Goal: Task Accomplishment & Management: Use online tool/utility

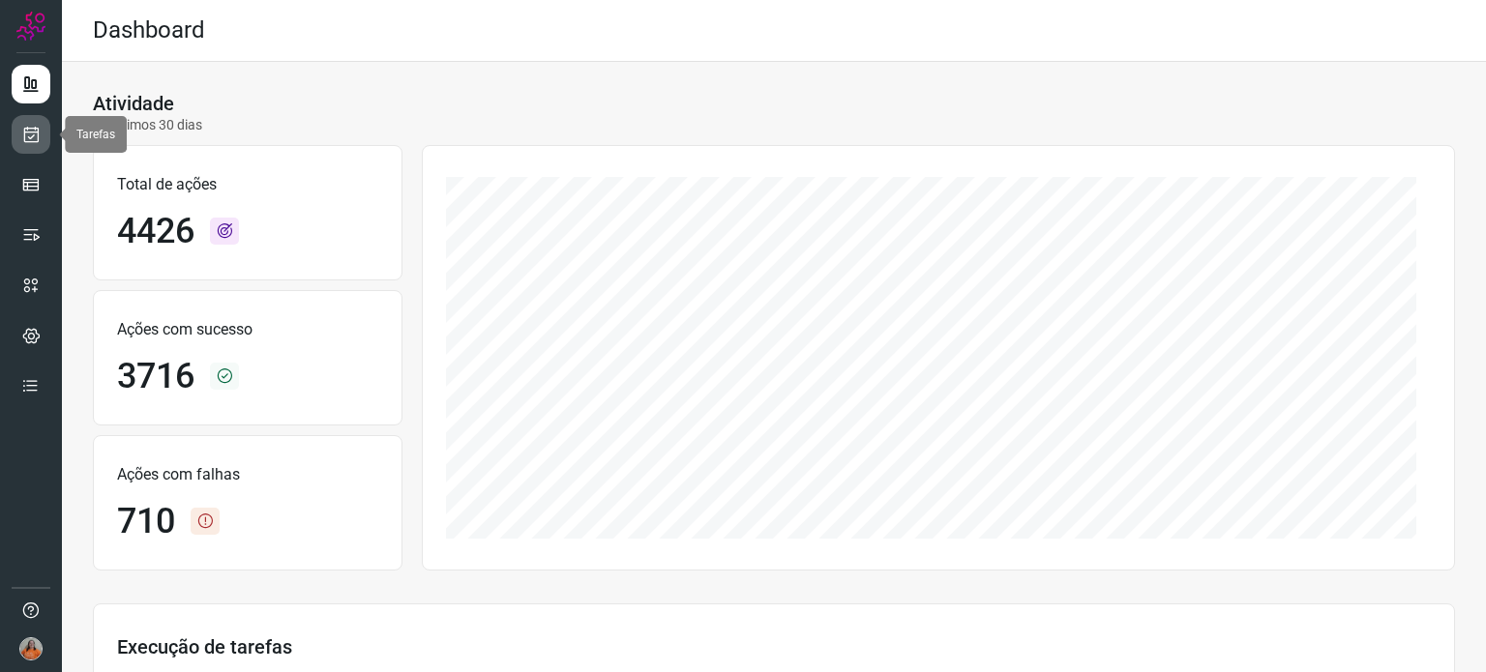
click at [37, 132] on icon at bounding box center [31, 134] width 20 height 19
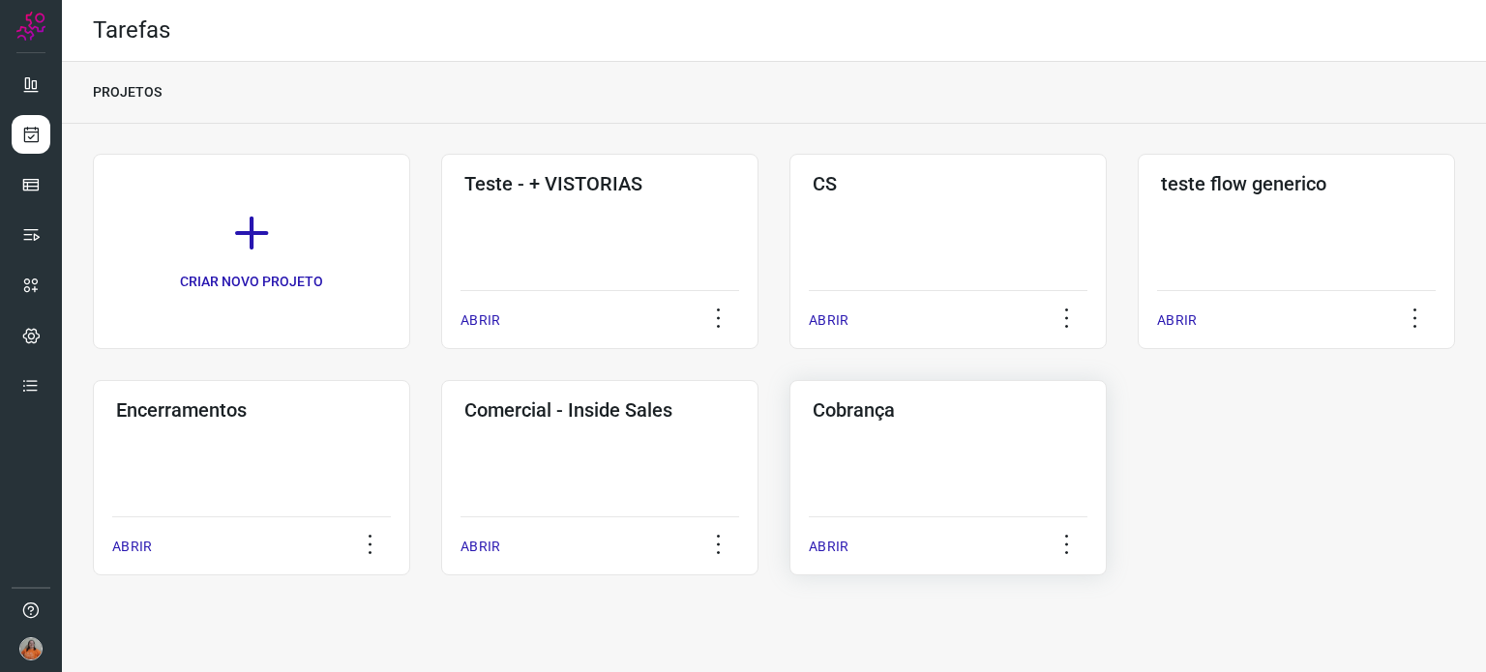
click at [980, 427] on div "Cobrança ABRIR" at bounding box center [947, 477] width 317 height 195
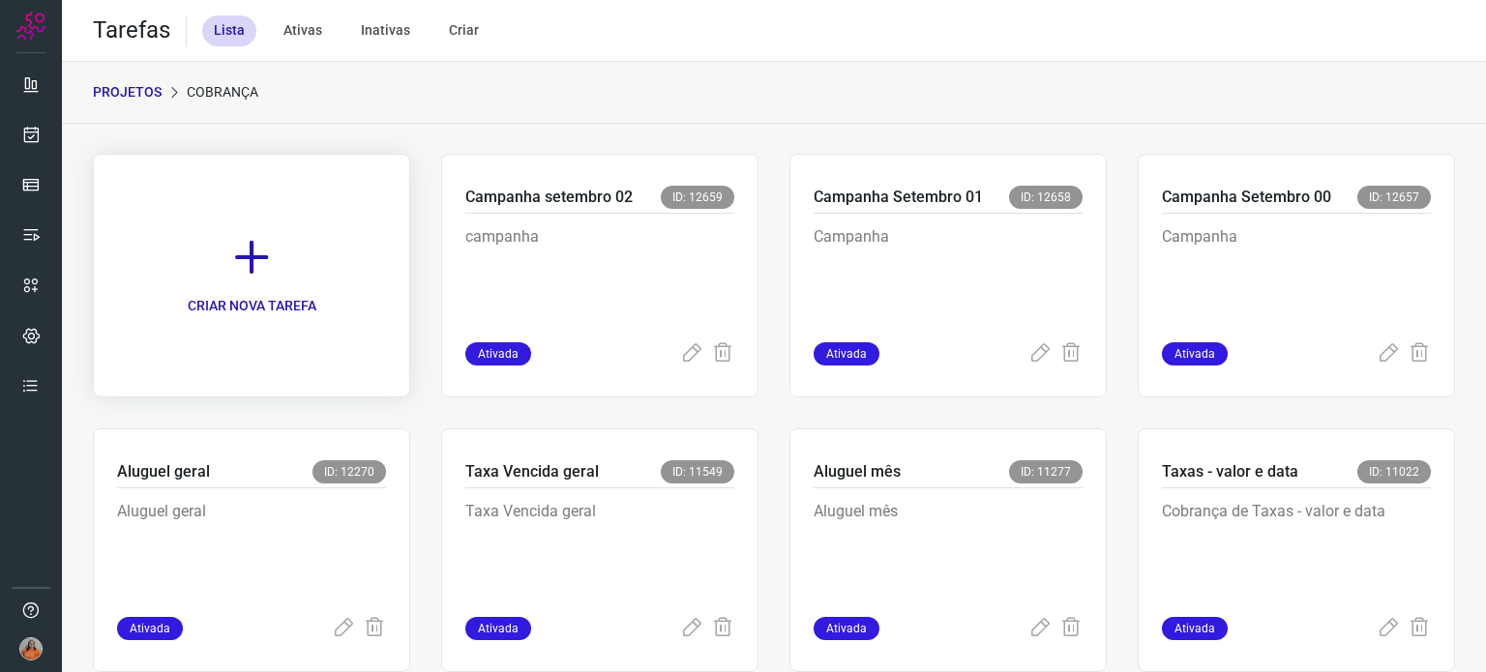
click at [243, 262] on icon at bounding box center [251, 257] width 43 height 43
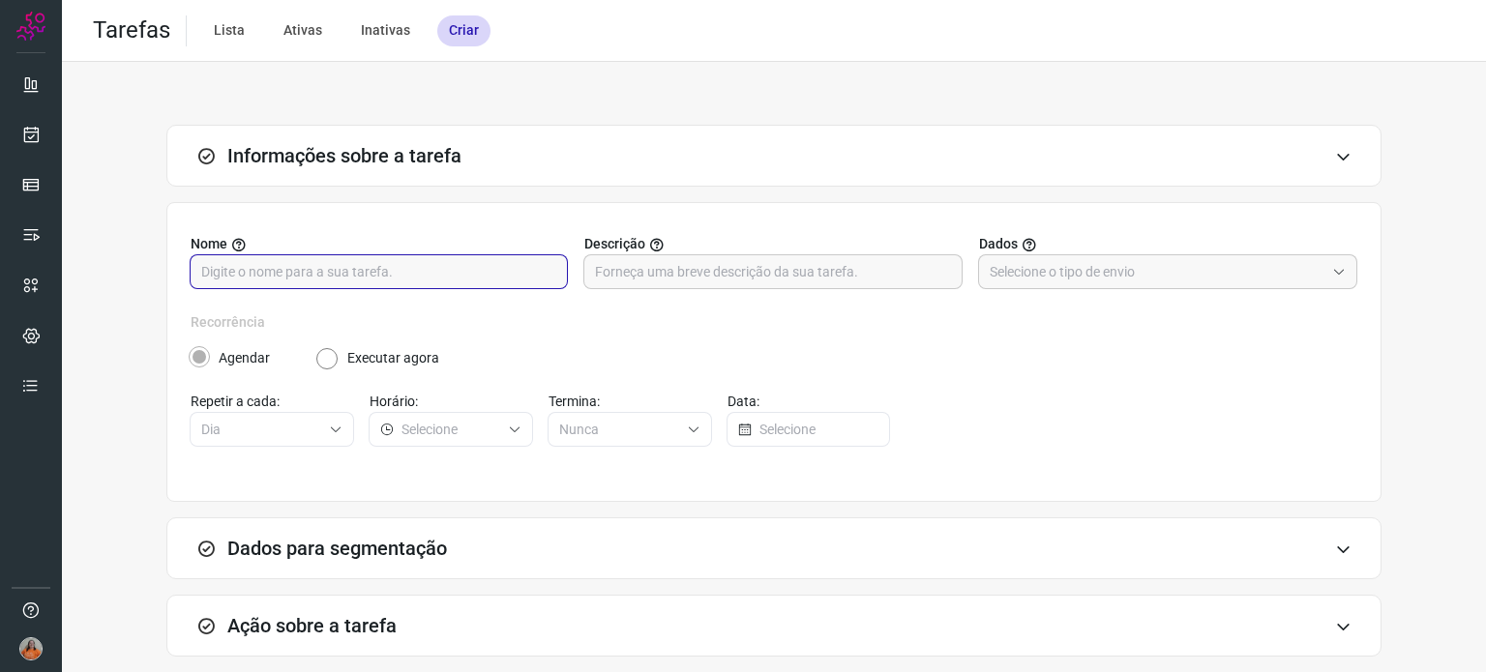
click at [422, 266] on input "text" at bounding box center [378, 271] width 355 height 33
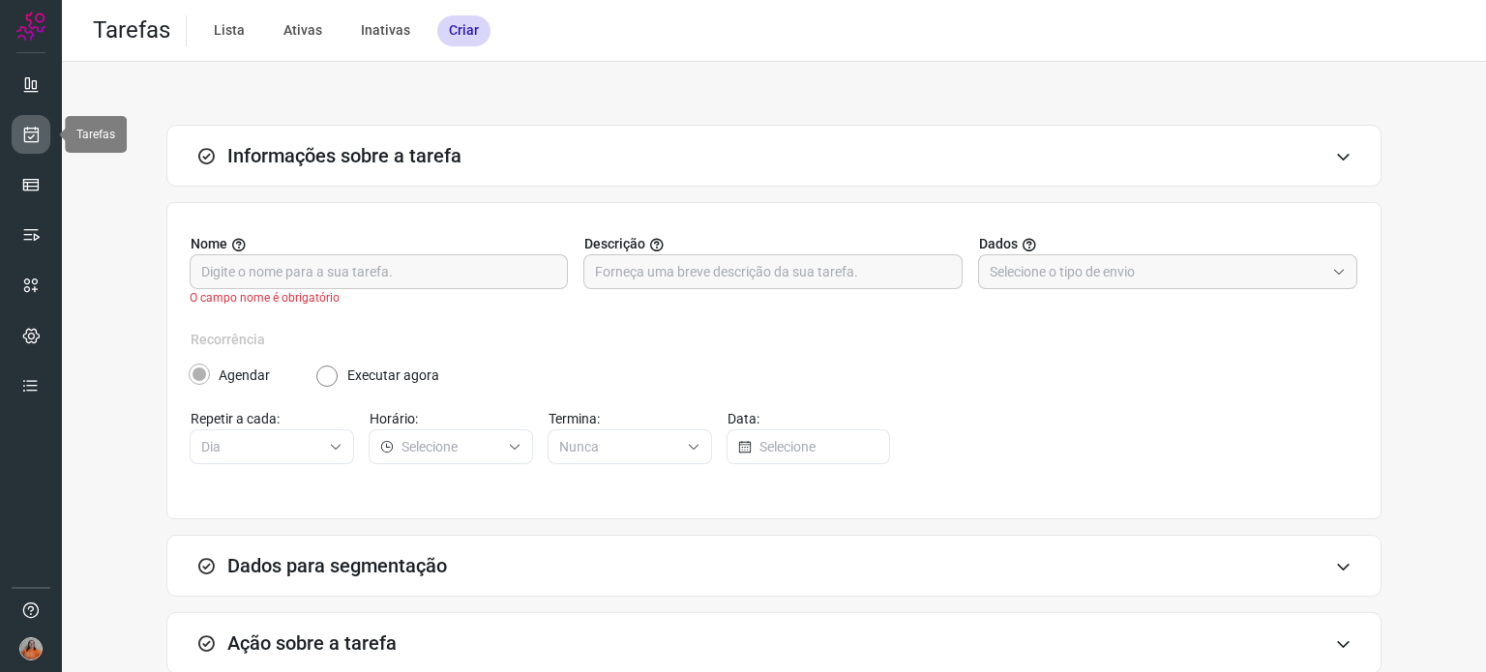
click at [25, 136] on icon at bounding box center [31, 134] width 20 height 19
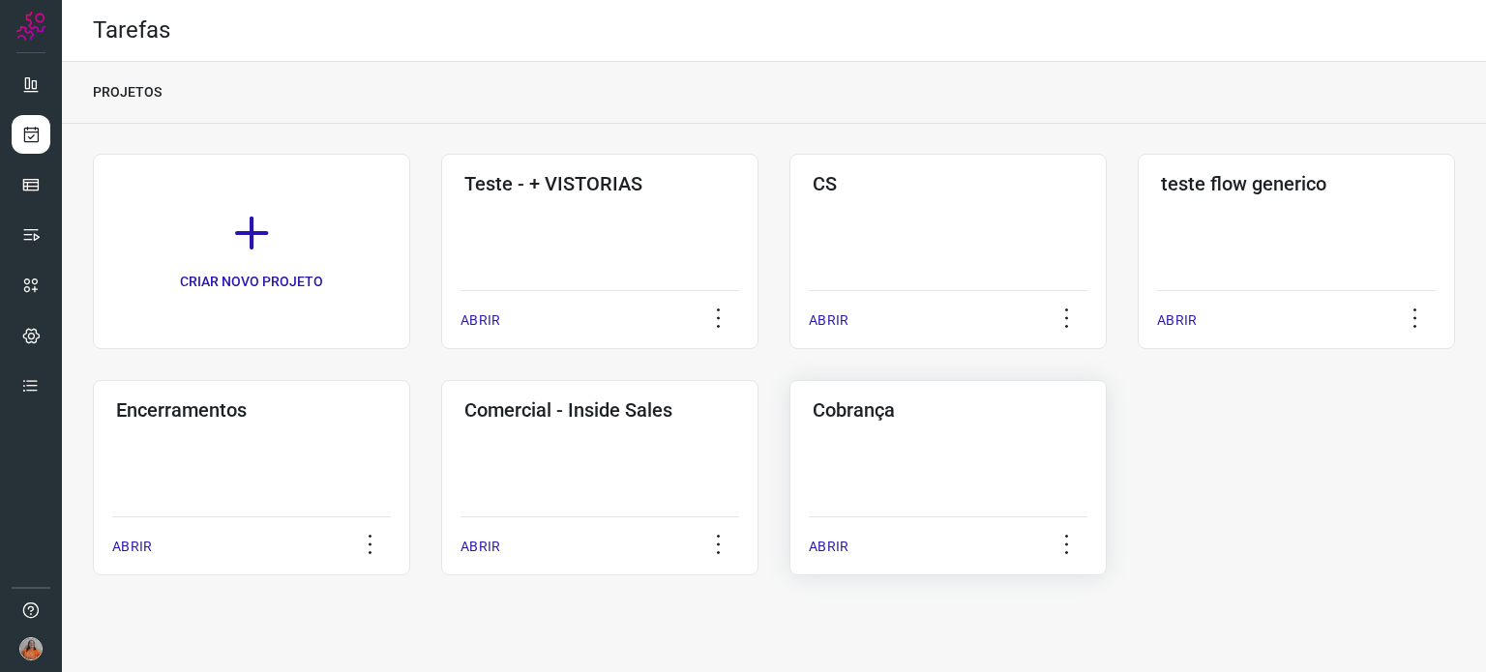
click at [886, 456] on div "Cobrança ABRIR" at bounding box center [947, 477] width 317 height 195
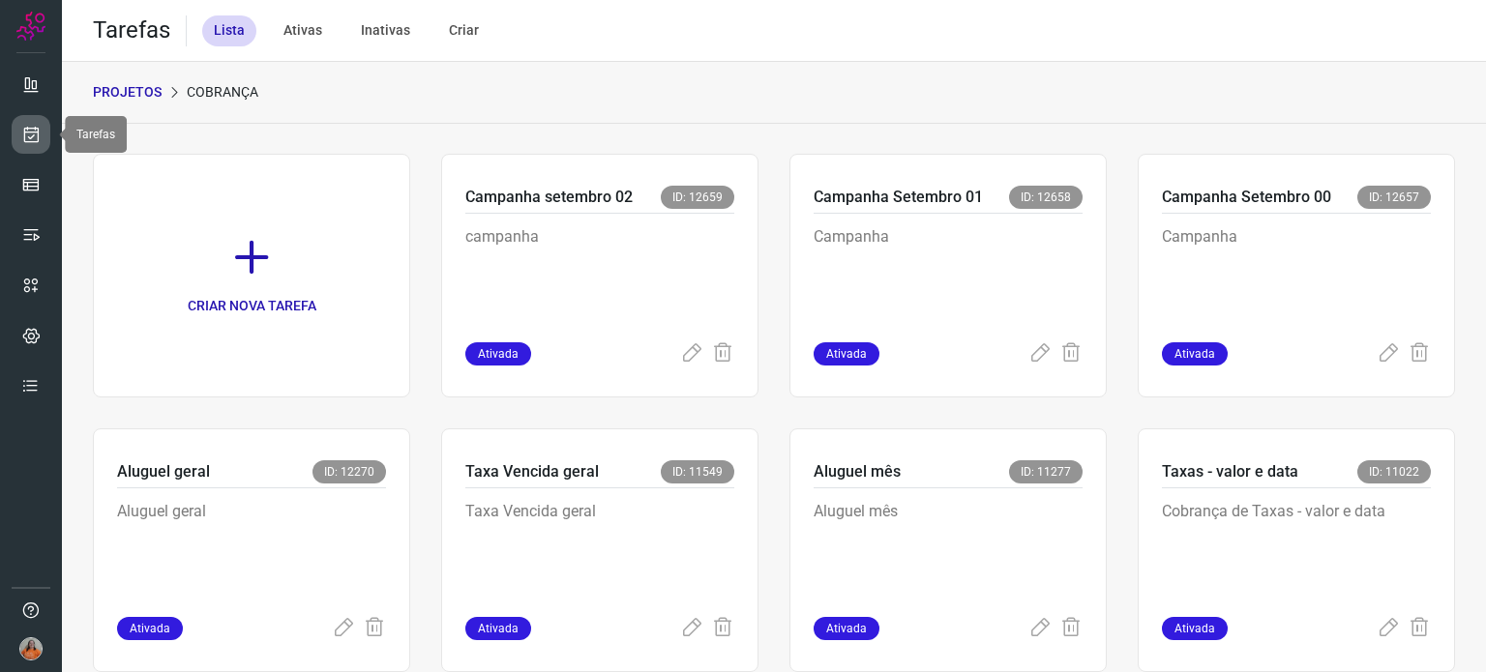
click at [35, 125] on icon at bounding box center [31, 134] width 20 height 19
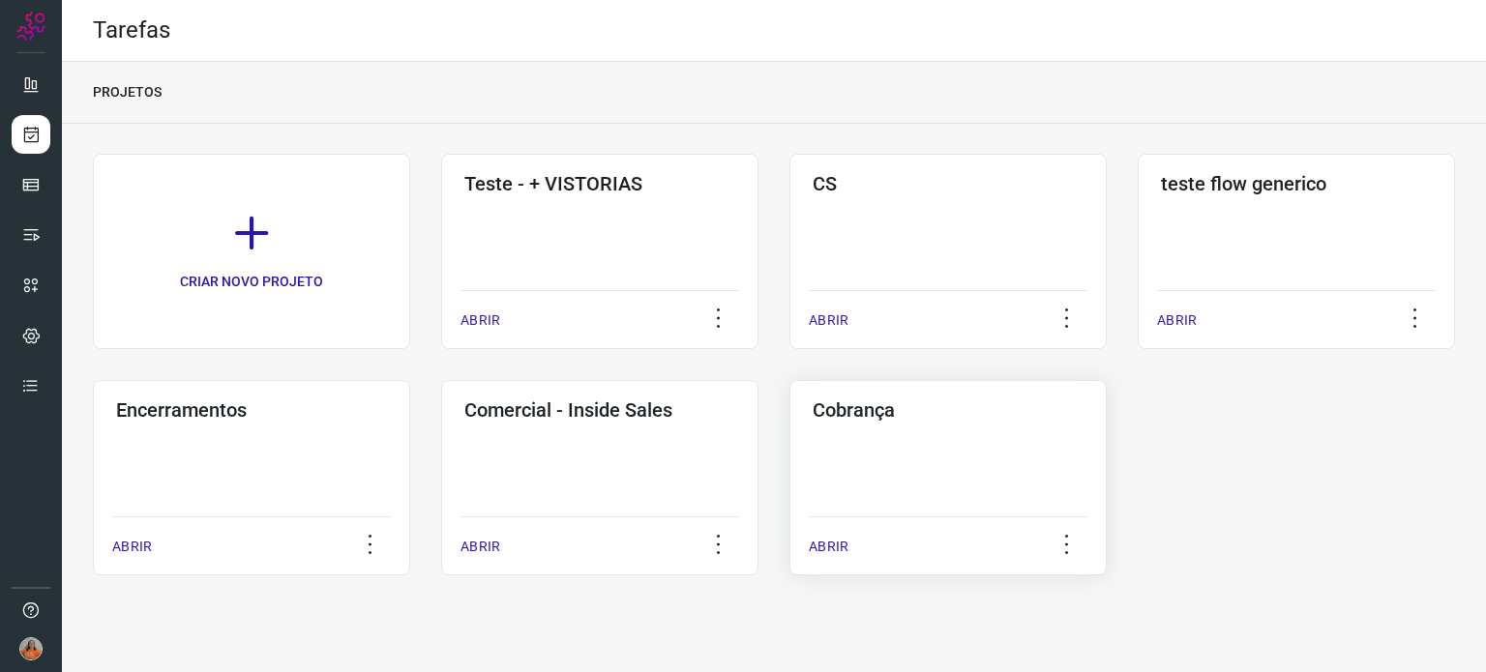
click at [988, 492] on div "Cobrança ABRIR" at bounding box center [947, 477] width 317 height 195
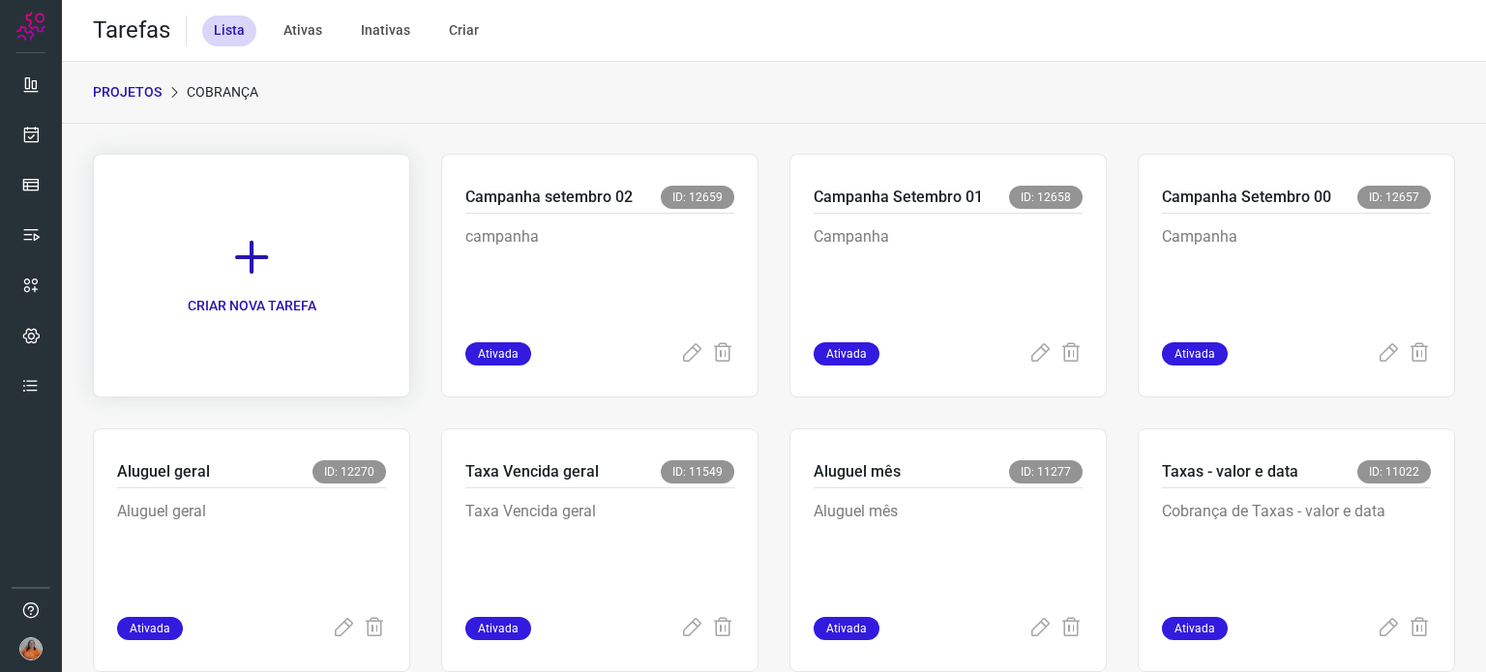
click at [258, 251] on icon at bounding box center [251, 257] width 43 height 43
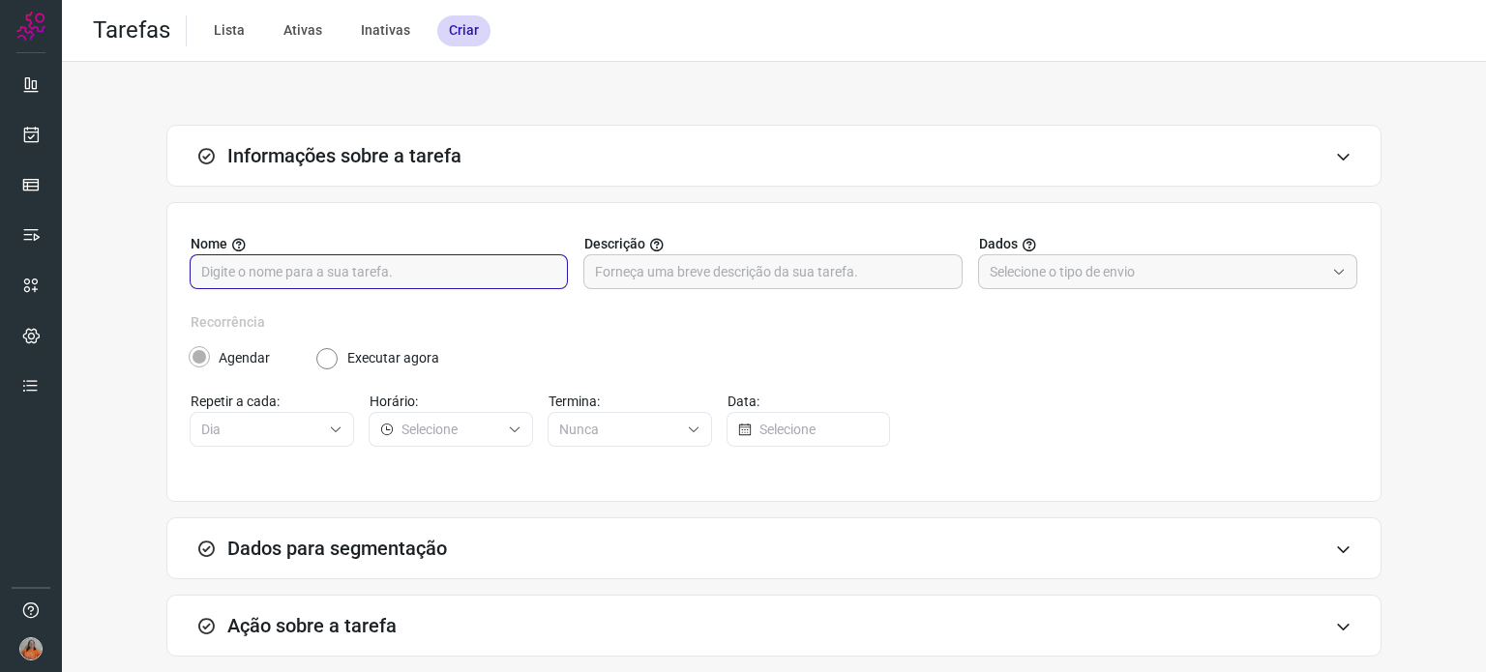
click at [284, 283] on input "text" at bounding box center [378, 271] width 355 height 33
type input "Campanha setembro 04"
paste input "Campanha setembro 04"
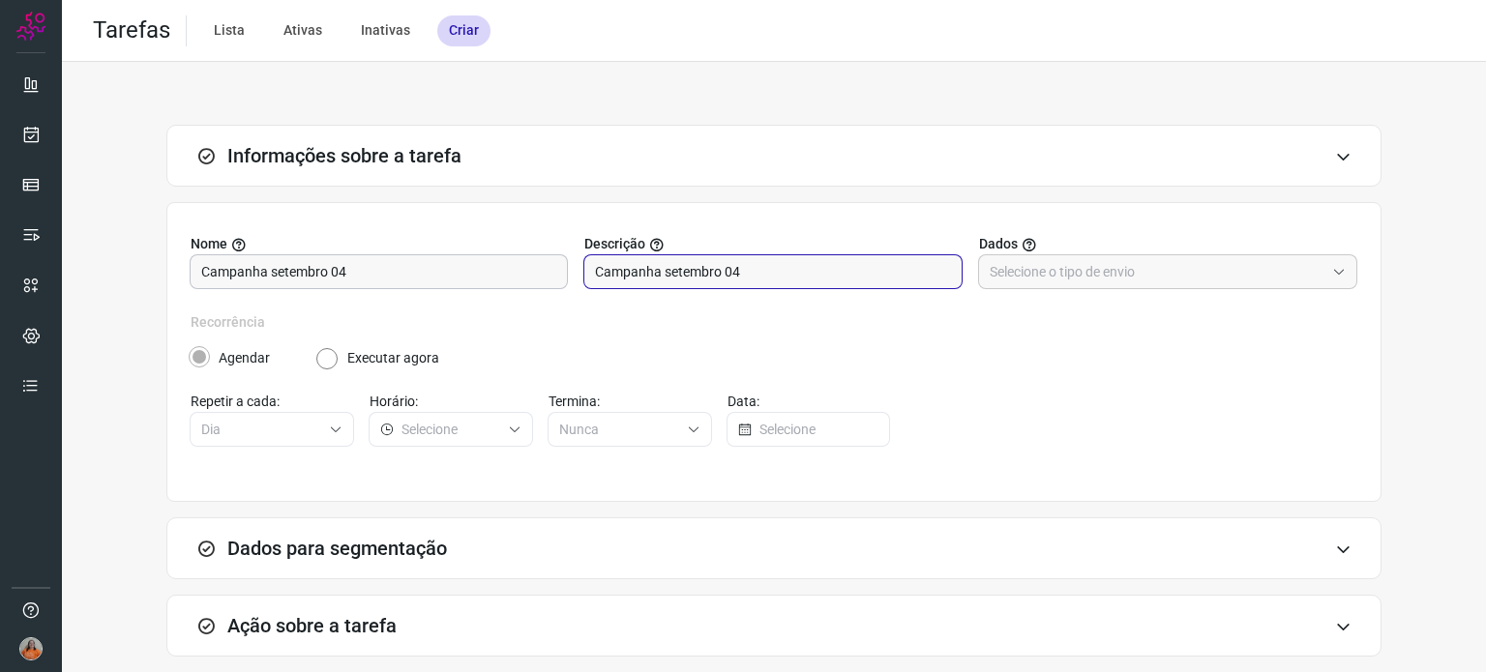
type input "Campanha setembro 04"
click at [1111, 274] on input "text" at bounding box center [1156, 271] width 335 height 33
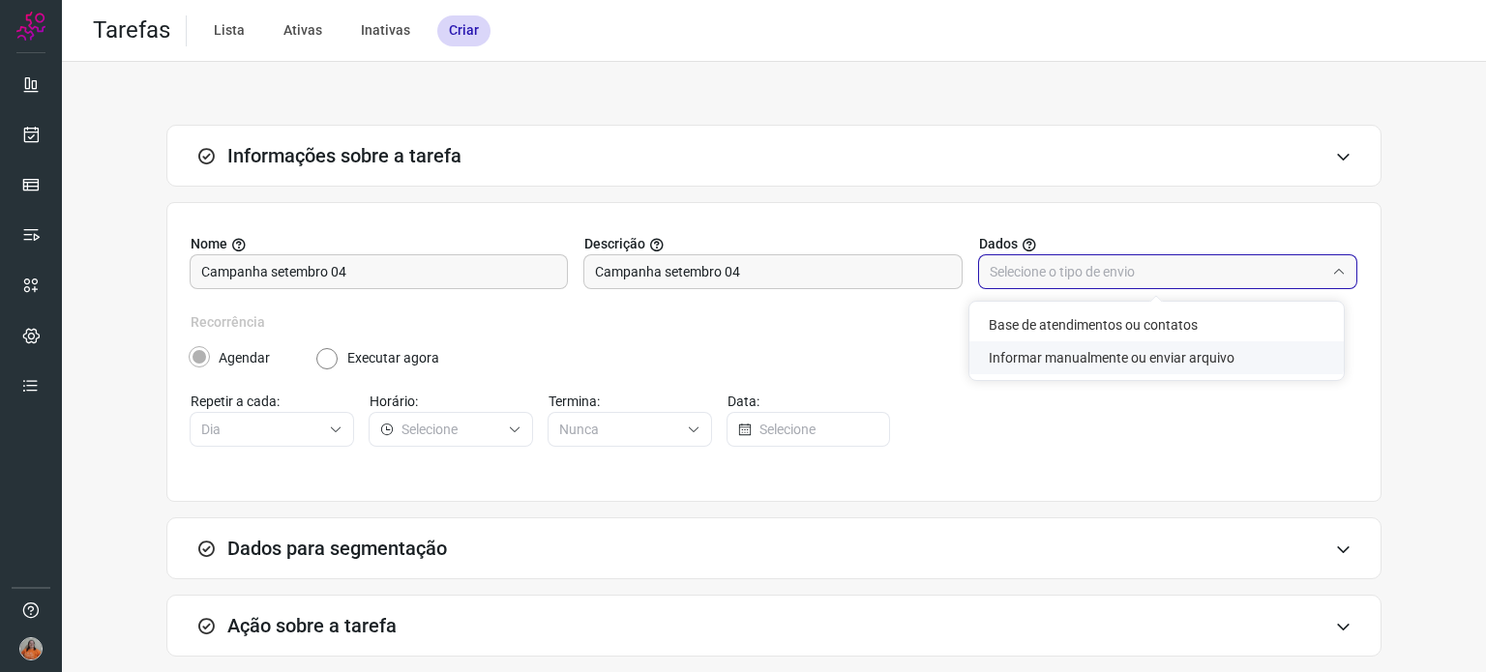
click at [1072, 361] on li "Informar manualmente ou enviar arquivo" at bounding box center [1156, 357] width 374 height 33
type input "Informar manualmente ou enviar arquivo"
radio input "false"
radio input "true"
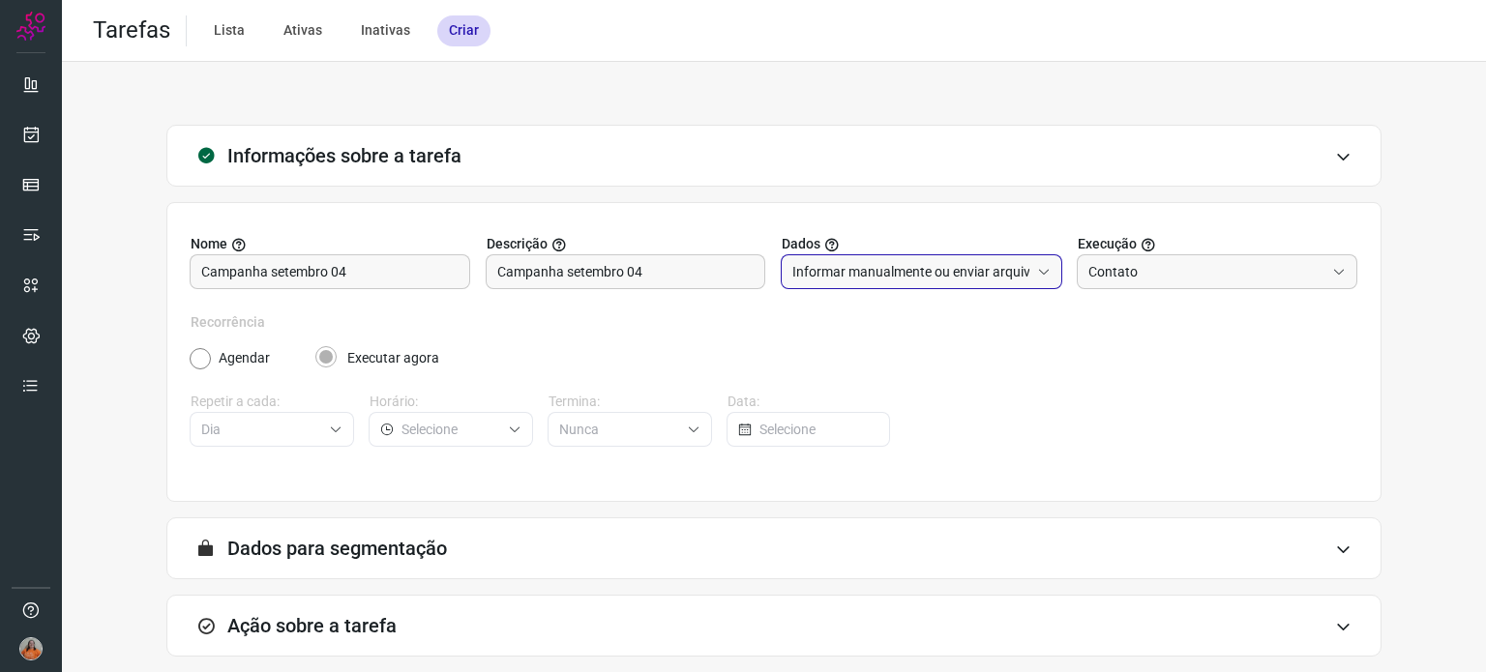
scroll to position [96, 0]
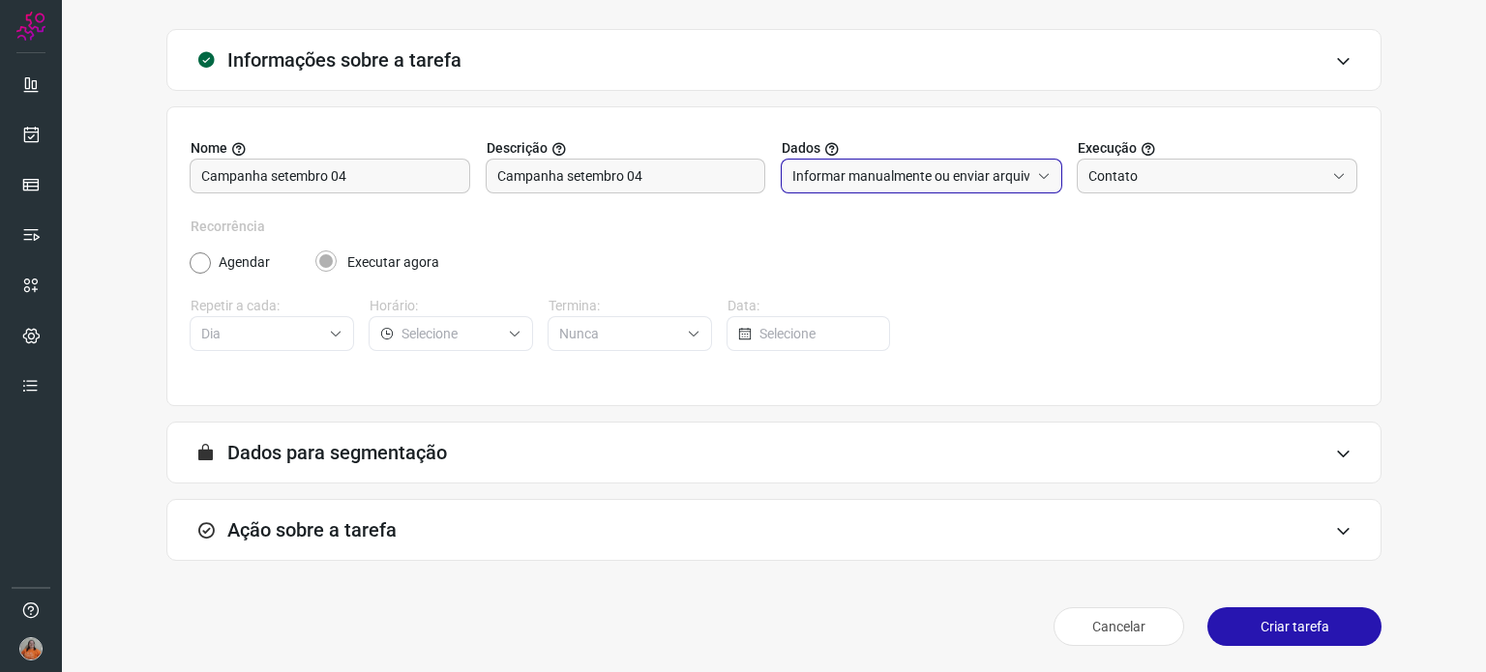
click at [532, 533] on div "Ação sobre a tarefa" at bounding box center [773, 530] width 1215 height 62
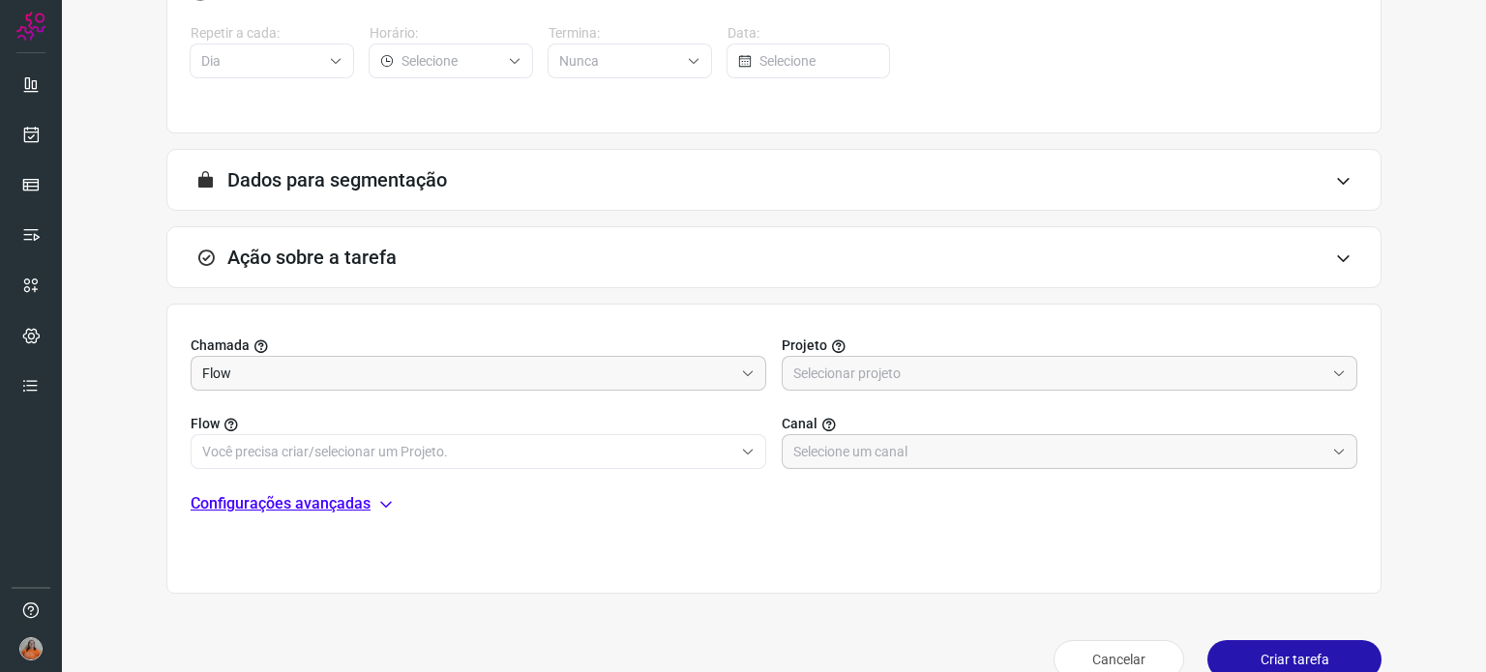
scroll to position [401, 0]
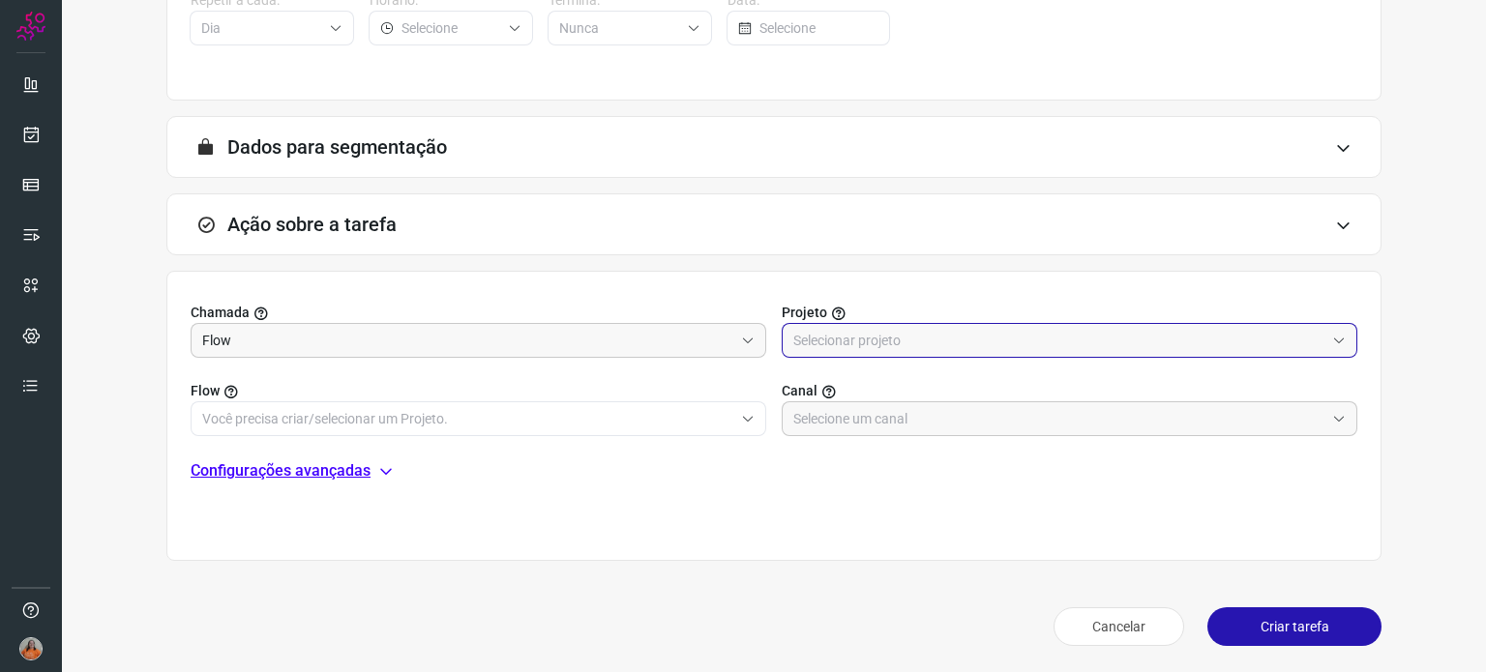
click at [859, 331] on input "text" at bounding box center [1058, 340] width 531 height 33
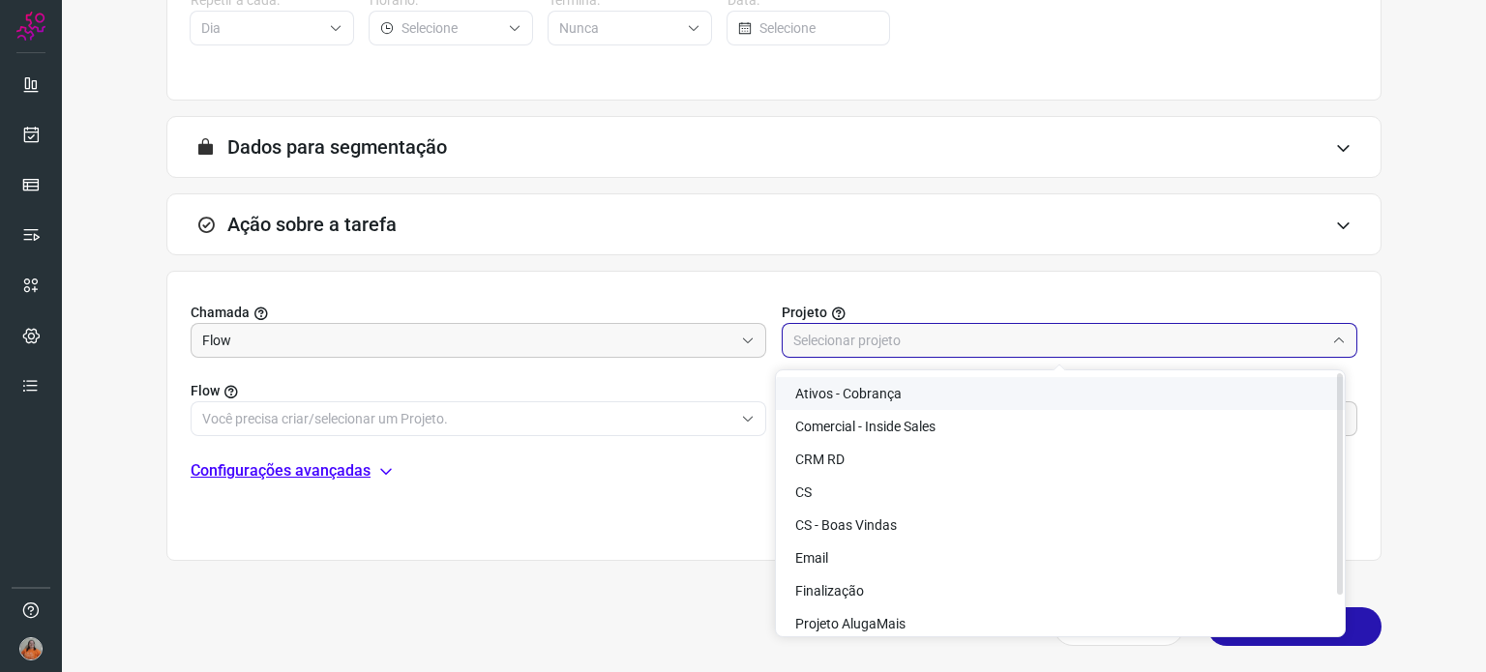
click at [861, 397] on span "Ativos - Cobrança" at bounding box center [848, 393] width 106 height 15
type input "Ativos - Cobrança"
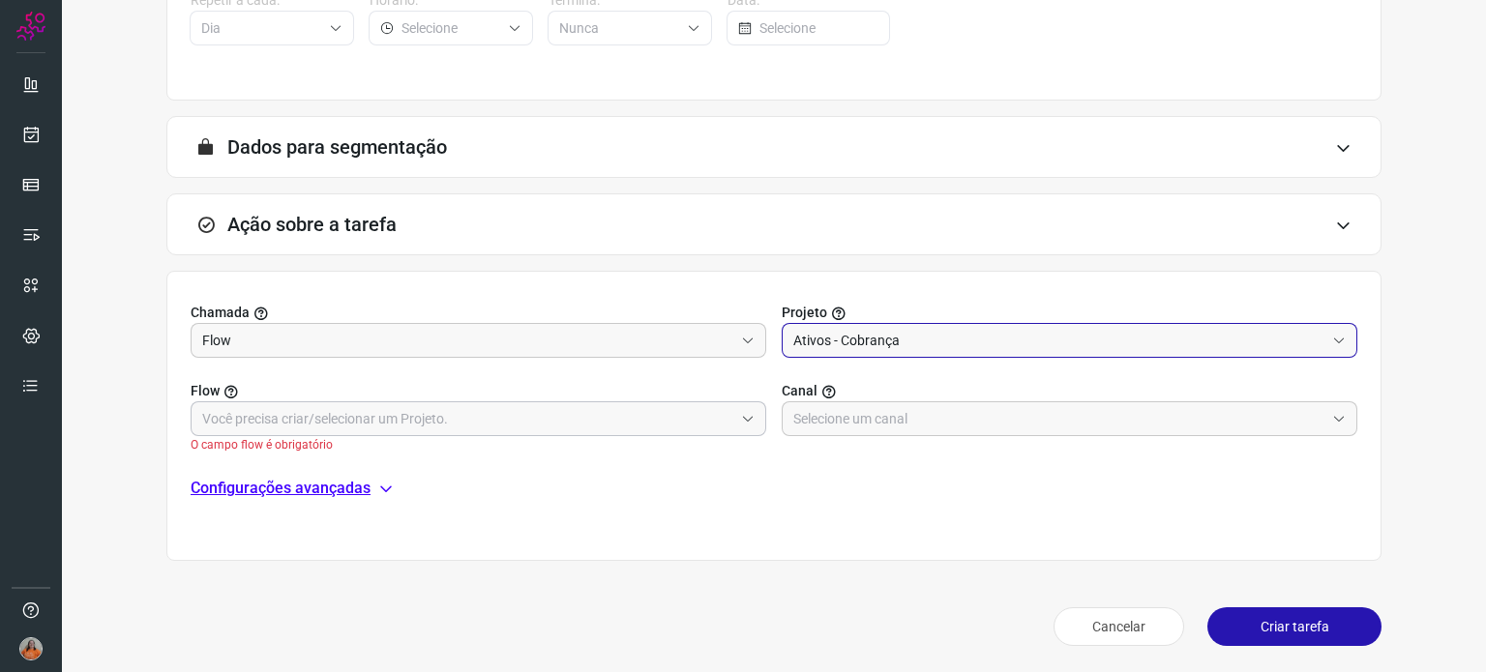
click at [458, 411] on input "text" at bounding box center [467, 418] width 531 height 33
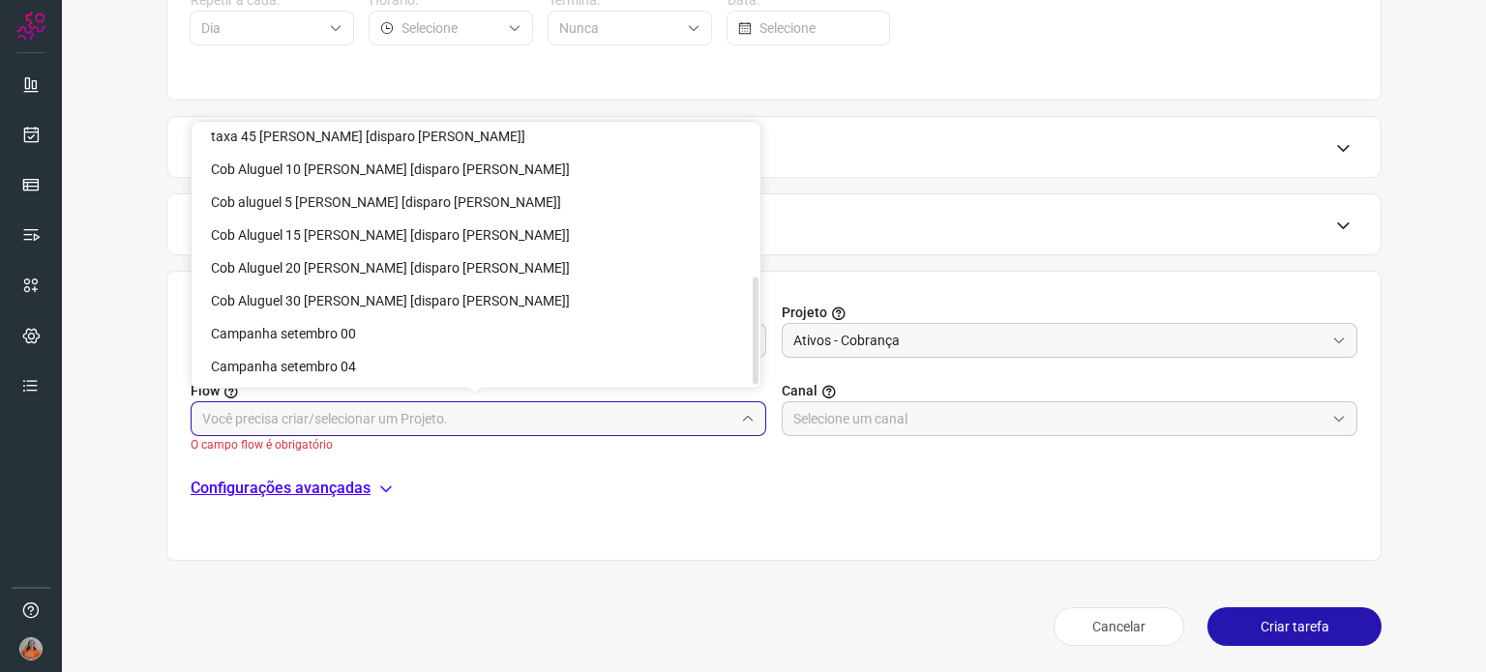
scroll to position [371, 0]
click at [392, 367] on li "Campanha setembro 04" at bounding box center [475, 365] width 569 height 33
type input "Campanha setembro 04"
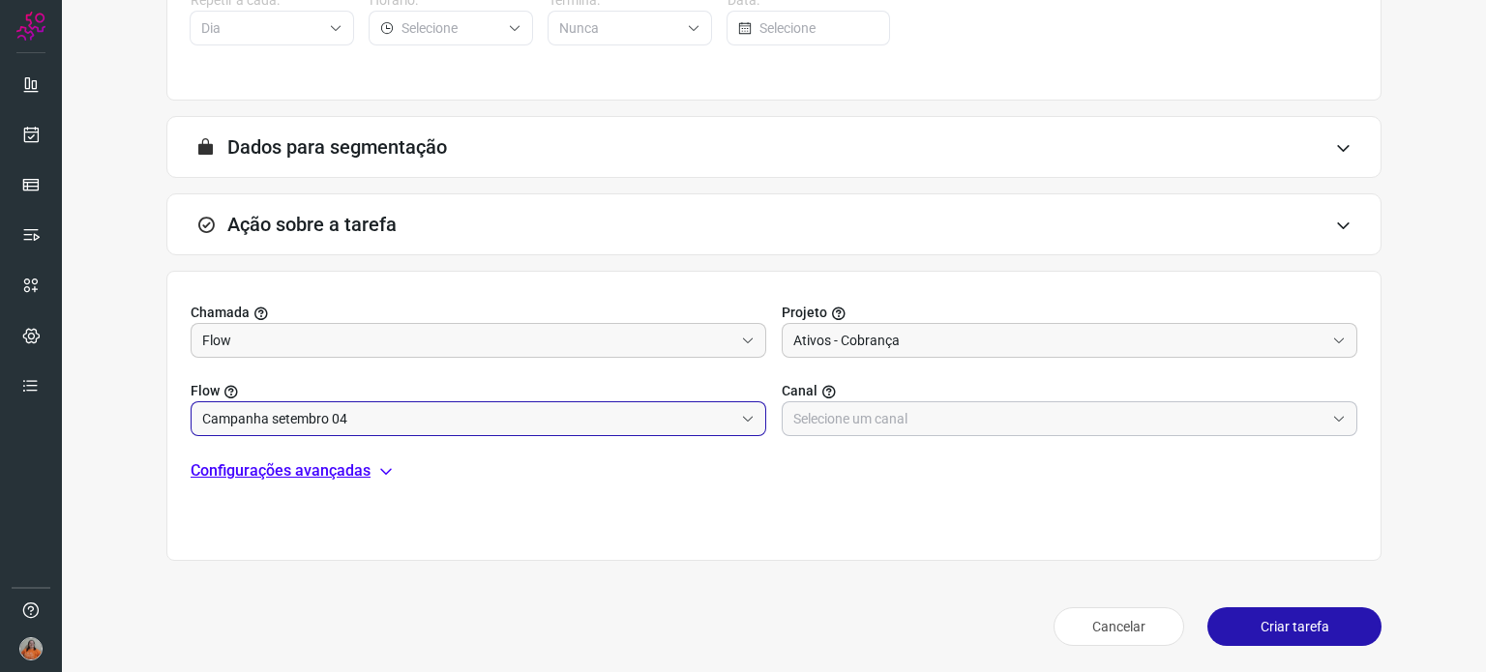
click at [912, 421] on input "text" at bounding box center [1058, 418] width 531 height 33
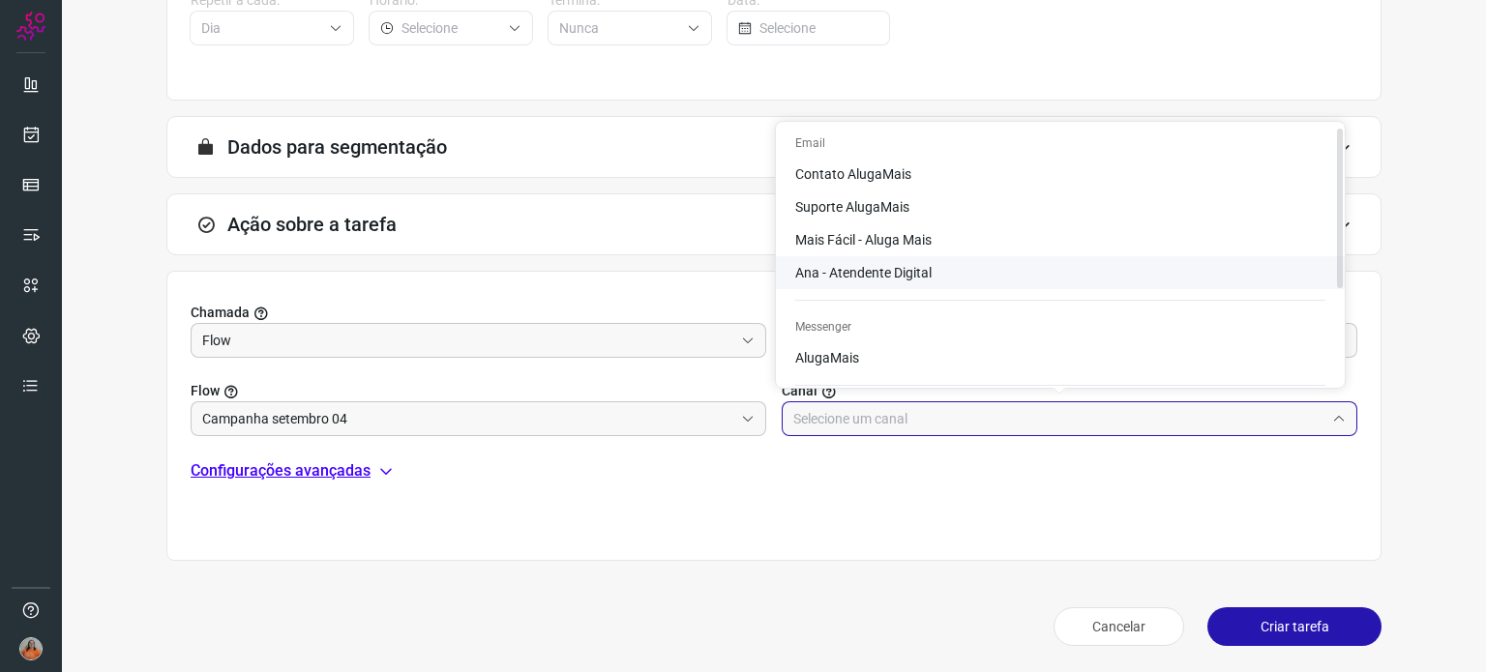
scroll to position [97, 0]
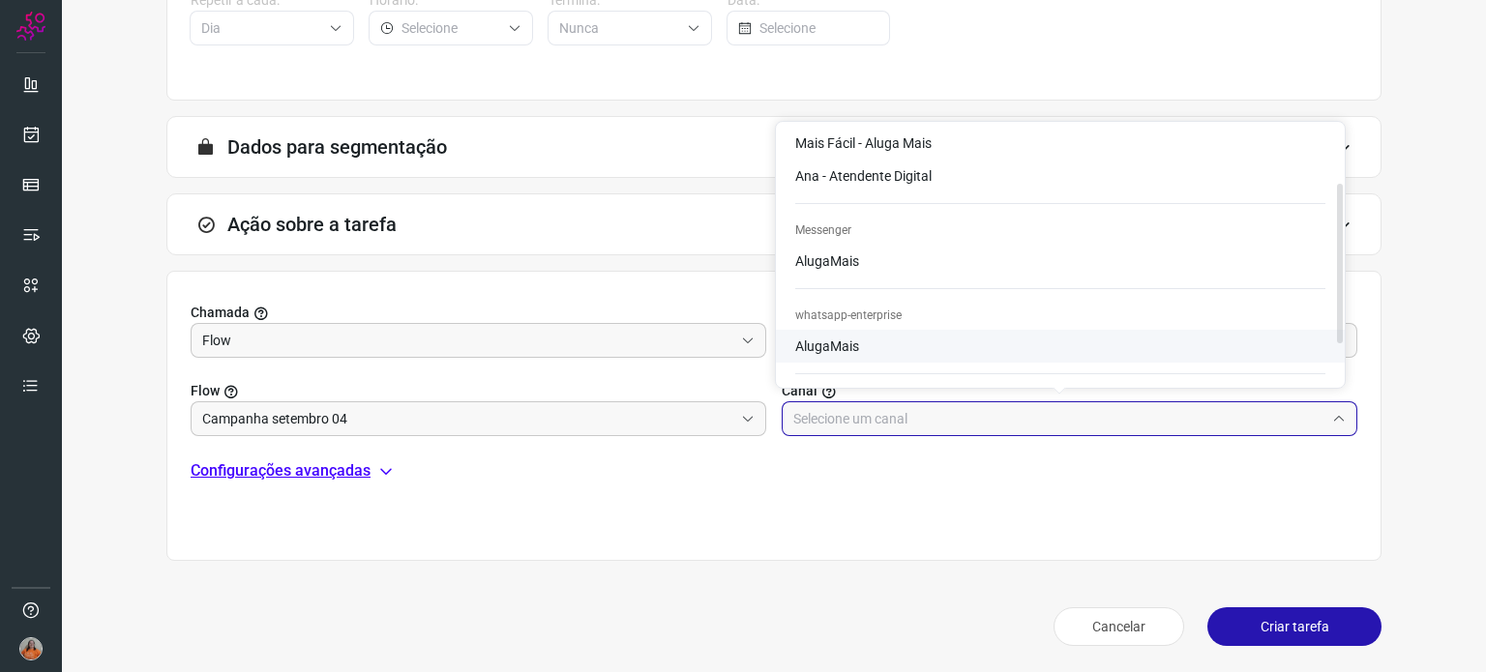
click at [881, 160] on li "AlugaMais" at bounding box center [1060, 143] width 569 height 33
type input "AlugaMais"
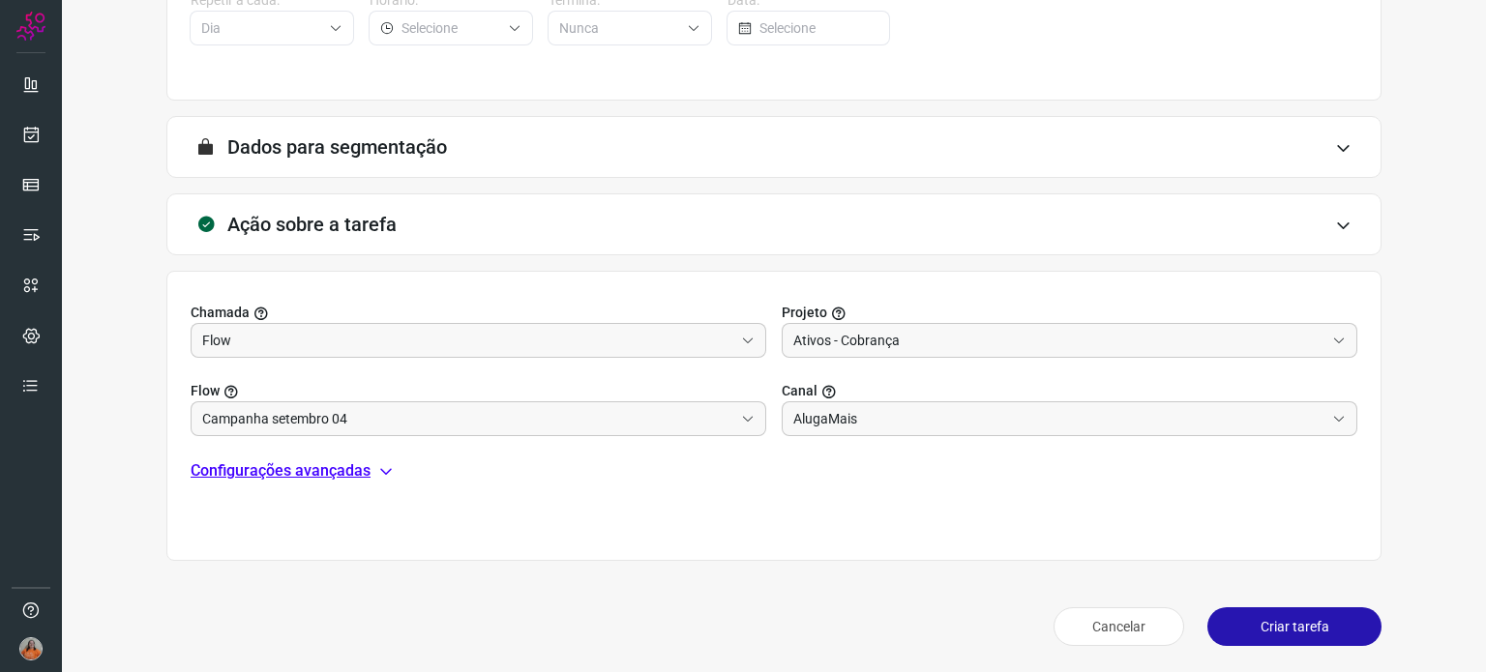
click at [316, 473] on p "Configurações avançadas" at bounding box center [281, 470] width 180 height 23
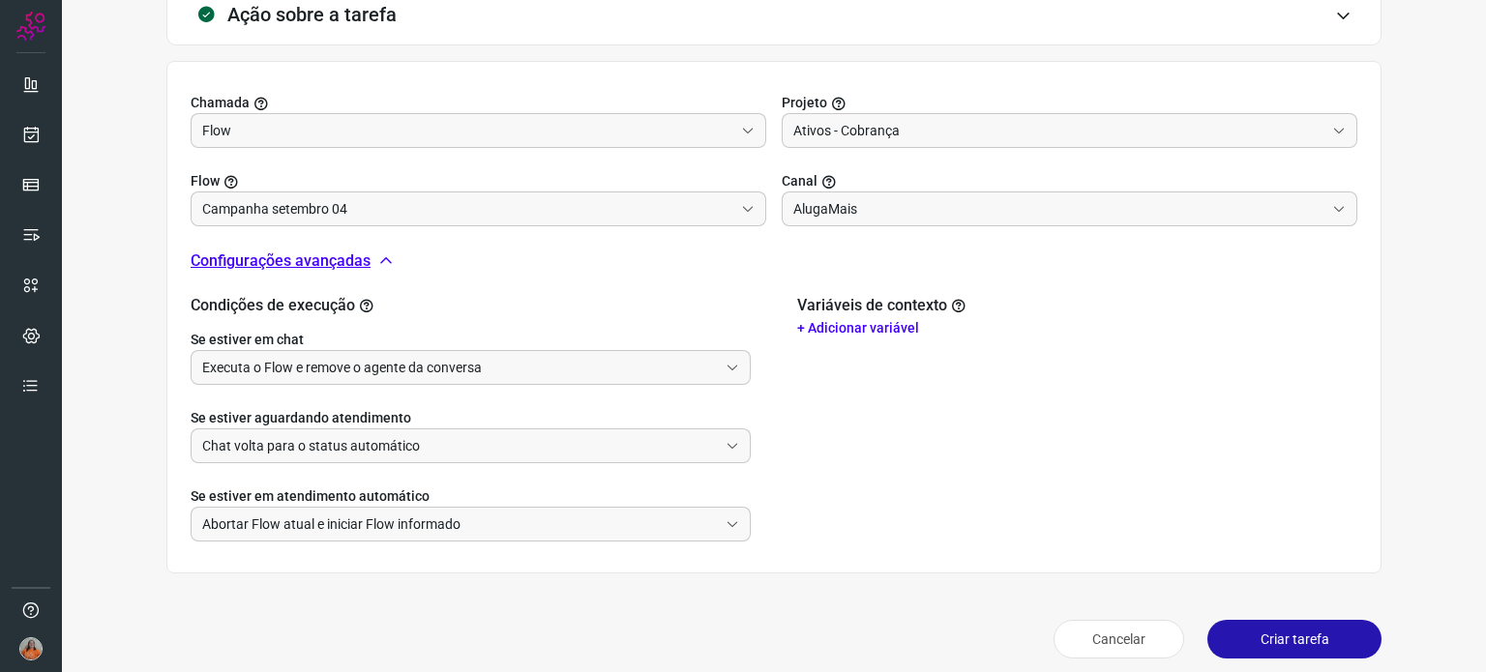
scroll to position [624, 0]
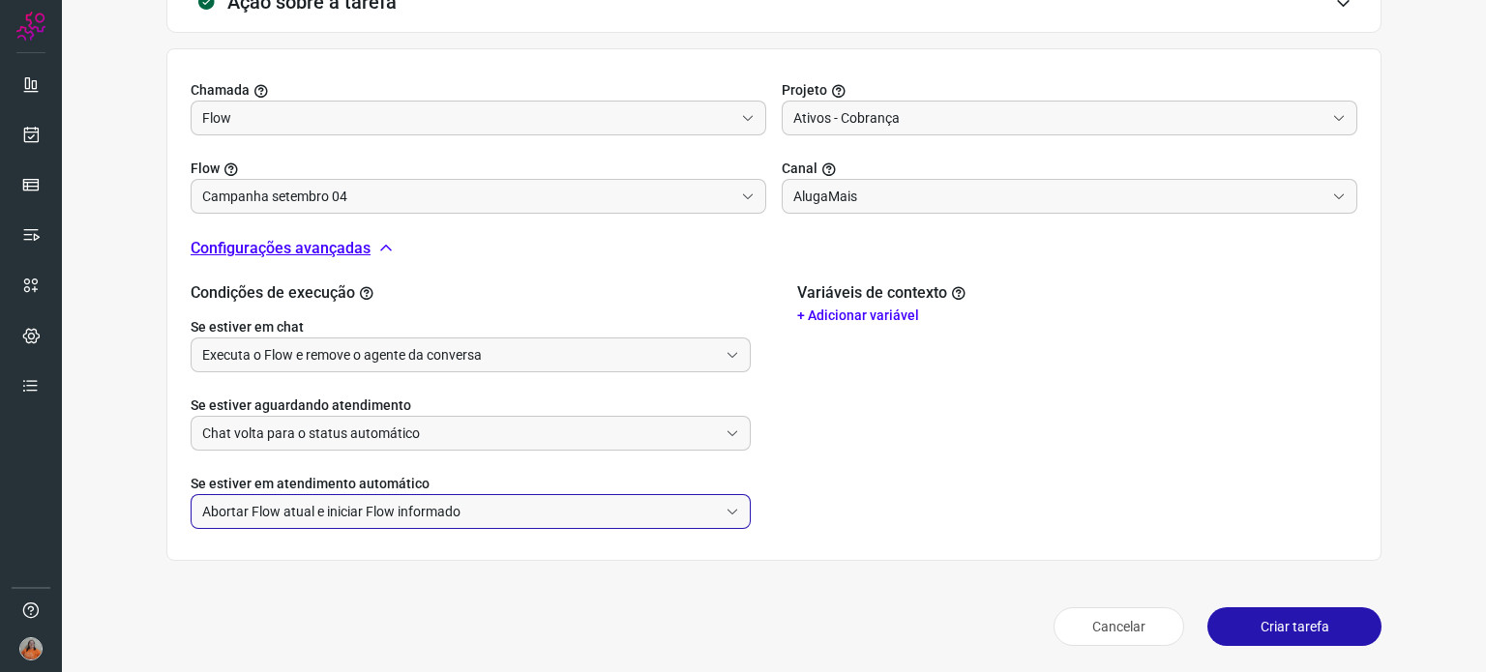
click at [455, 515] on input "Abortar Flow atual e iniciar Flow informado" at bounding box center [459, 511] width 515 height 33
click at [324, 596] on li "Não faz nada" at bounding box center [467, 596] width 553 height 33
type input "Não faz nada"
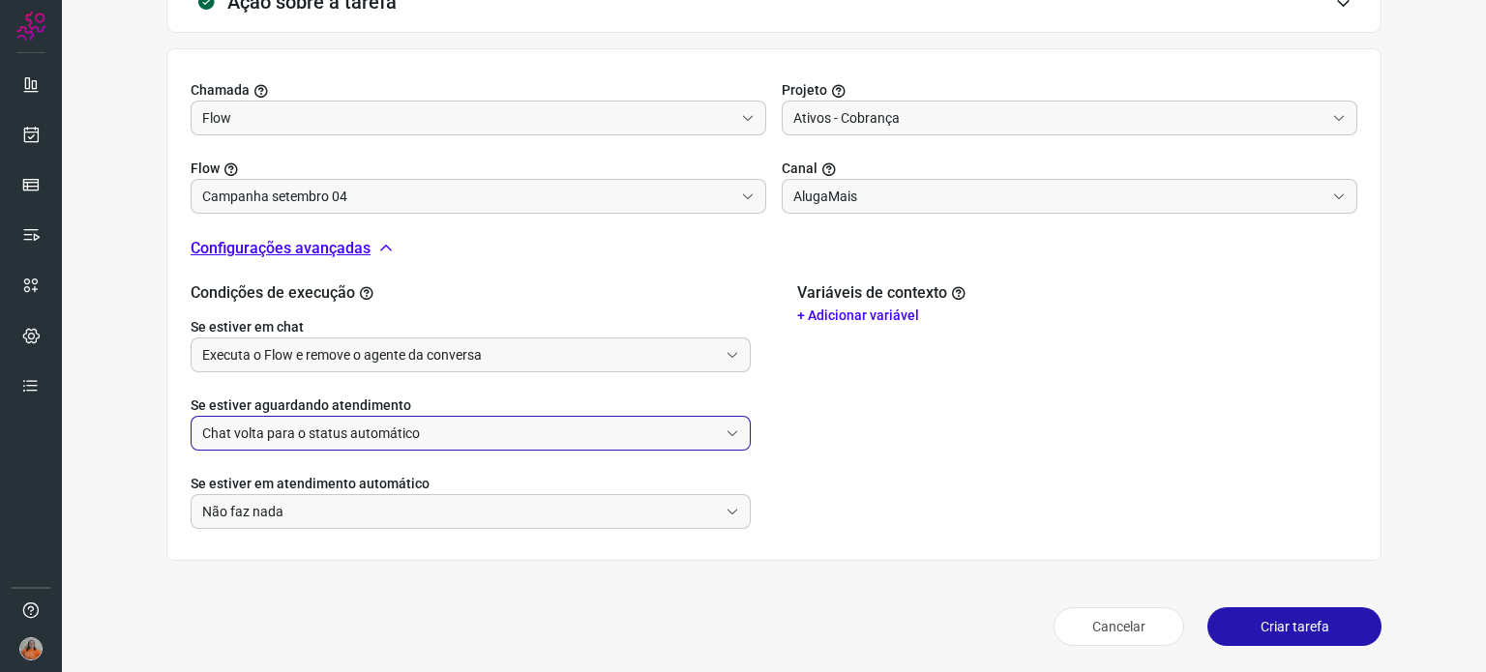
click at [460, 426] on input "Chat volta para o status automático" at bounding box center [459, 433] width 515 height 33
click at [893, 313] on p "+ Adicionar variável" at bounding box center [1077, 316] width 560 height 20
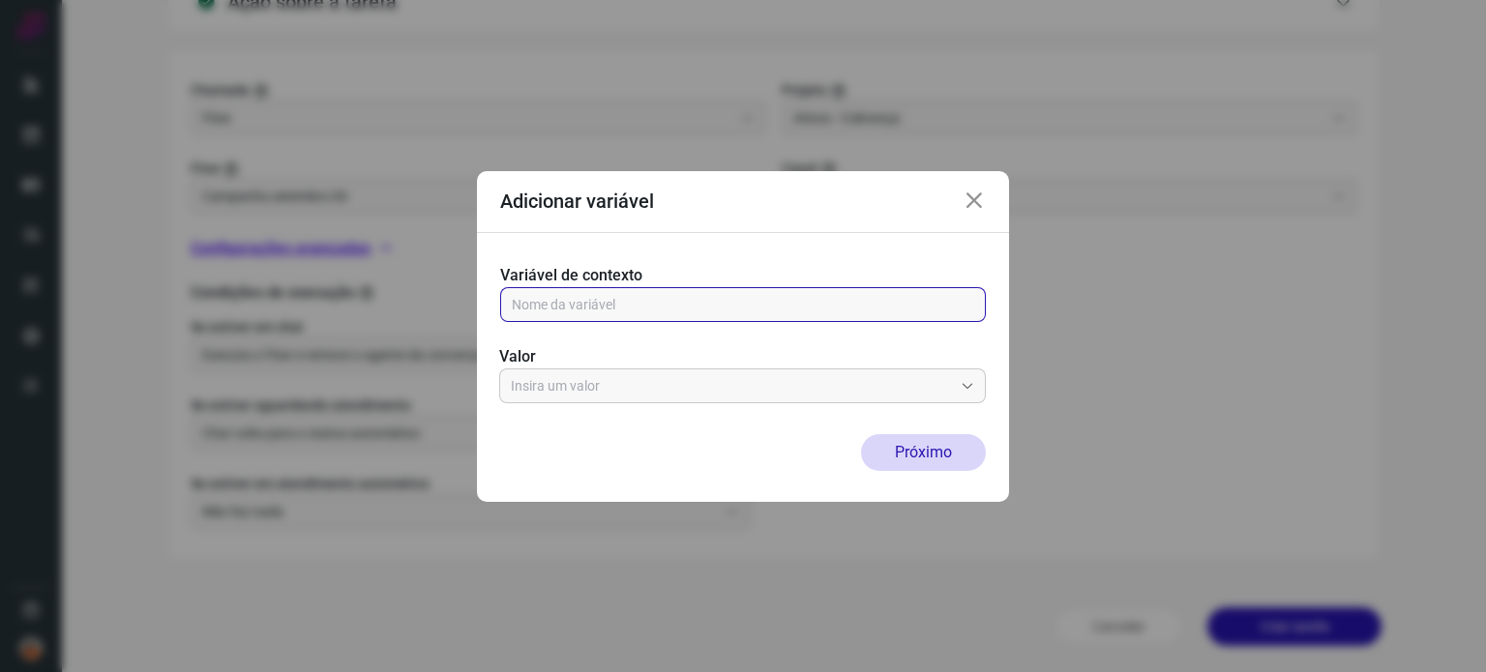
click at [853, 293] on input "text" at bounding box center [743, 304] width 462 height 33
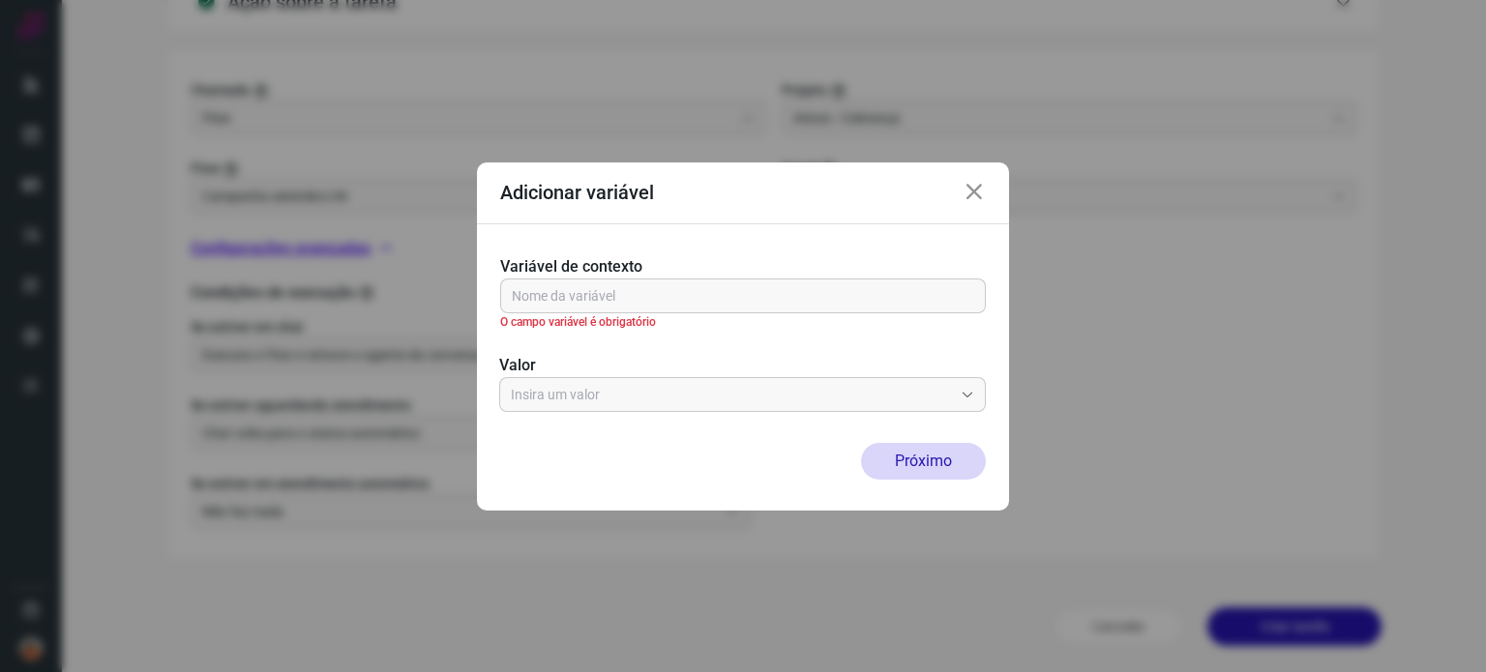
click at [970, 196] on icon at bounding box center [973, 192] width 23 height 23
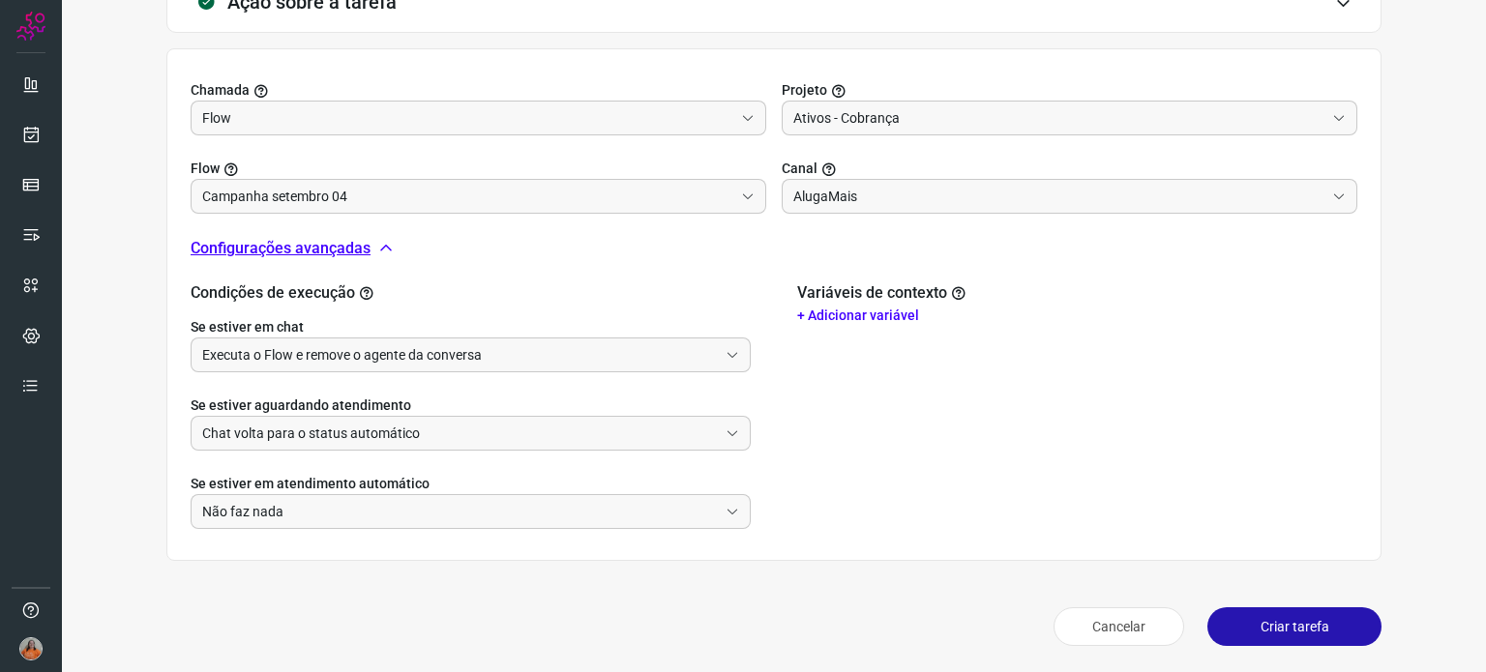
click at [876, 312] on p "+ Adicionar variável" at bounding box center [1077, 316] width 560 height 20
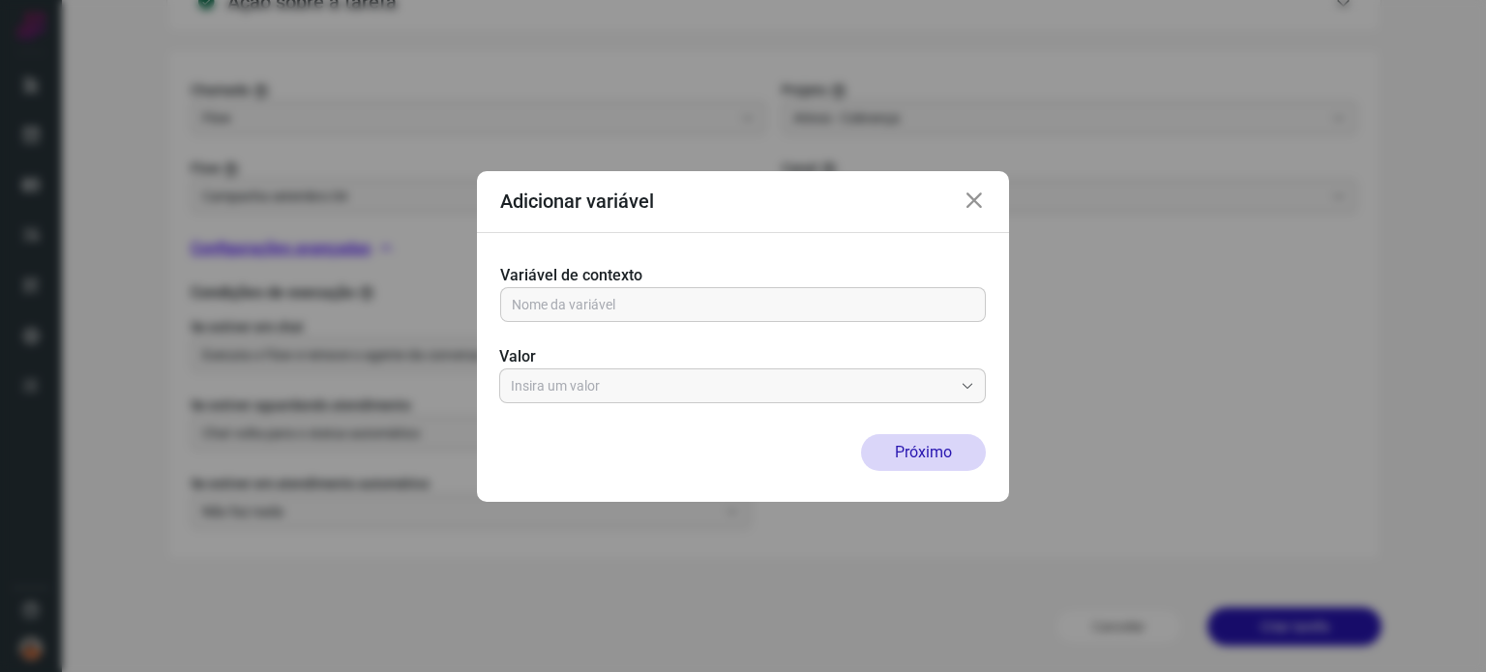
click at [967, 203] on icon at bounding box center [973, 201] width 23 height 23
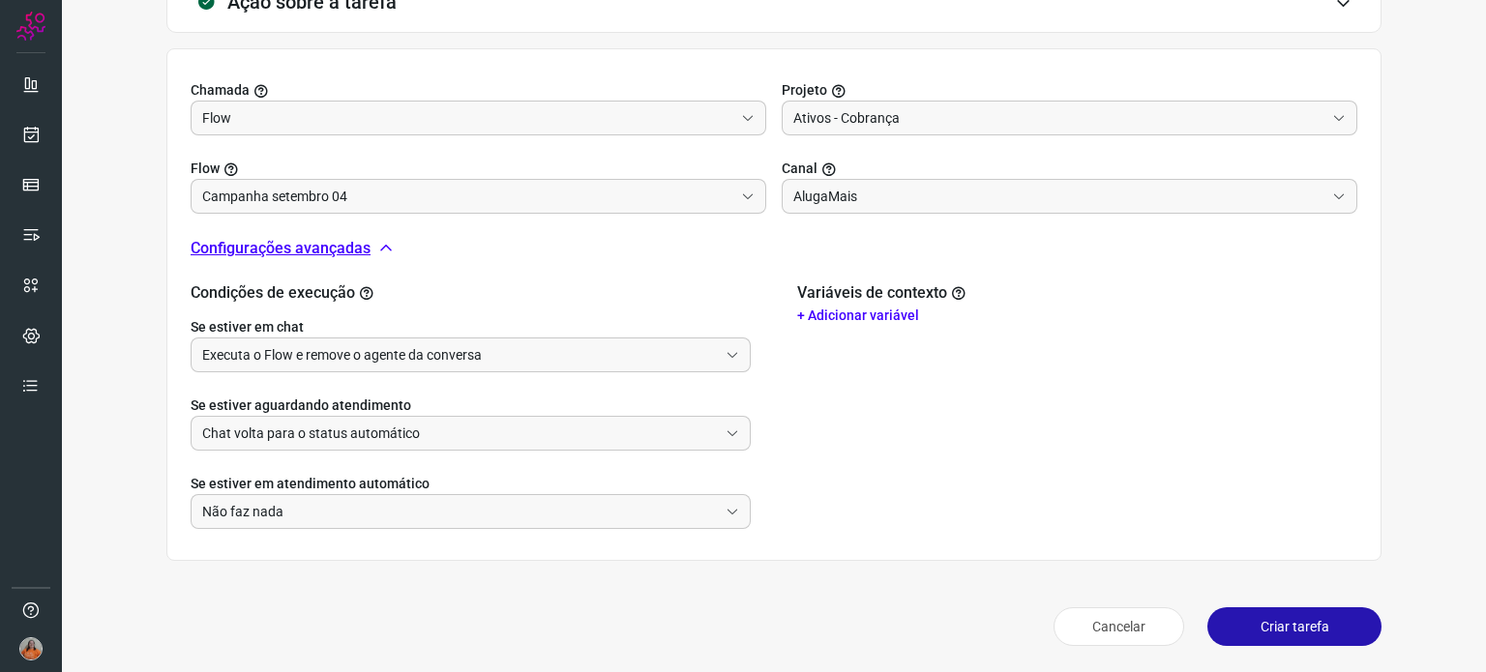
click at [1288, 626] on button "Criar tarefa" at bounding box center [1294, 626] width 174 height 39
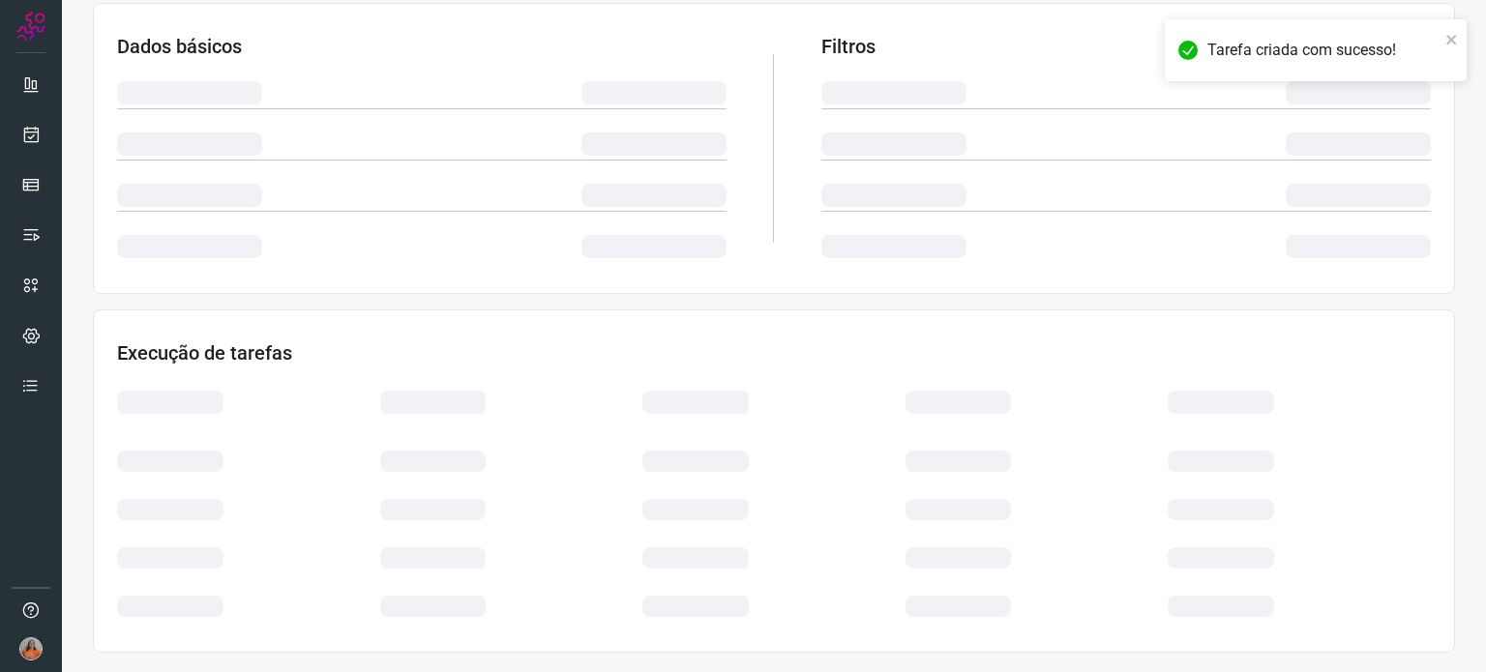
scroll to position [324, 0]
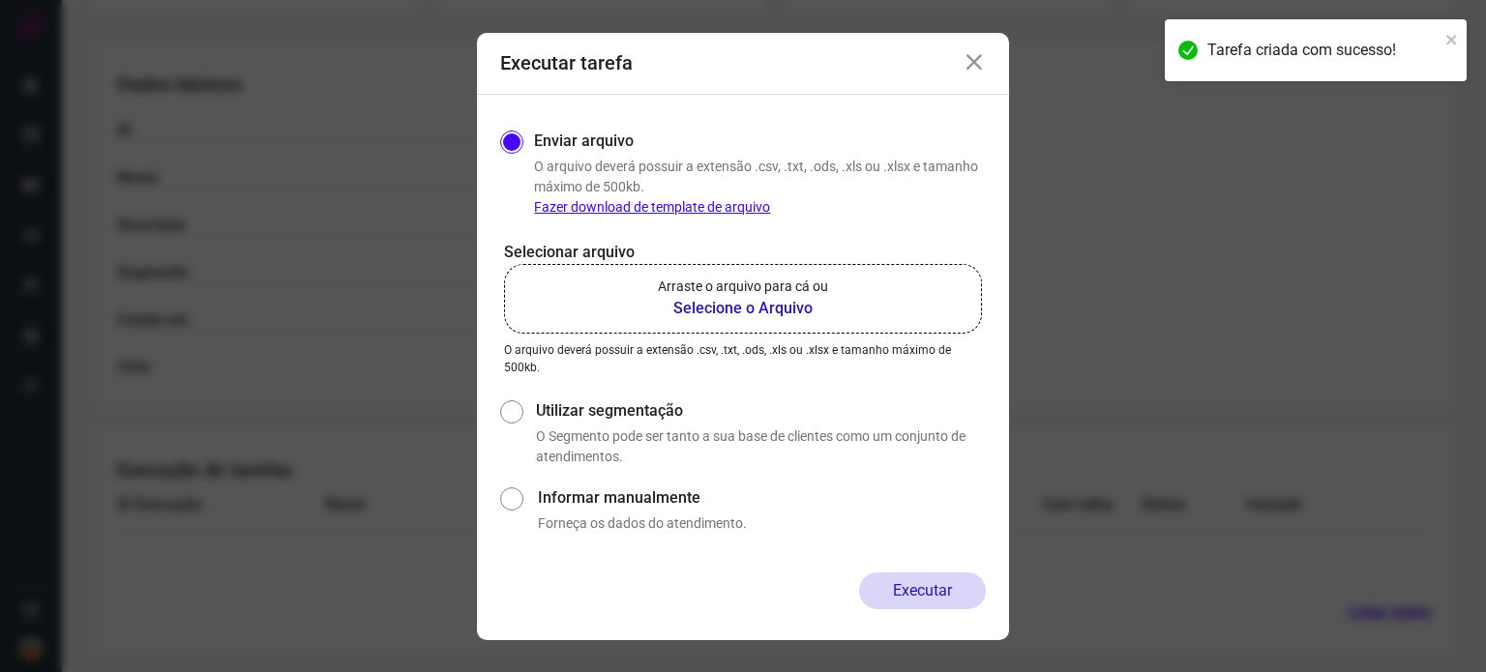
click at [700, 305] on b "Selecione o Arquivo" at bounding box center [743, 308] width 170 height 23
click at [0, 0] on input "Arraste o arquivo para cá ou Selecione o Arquivo" at bounding box center [0, 0] width 0 height 0
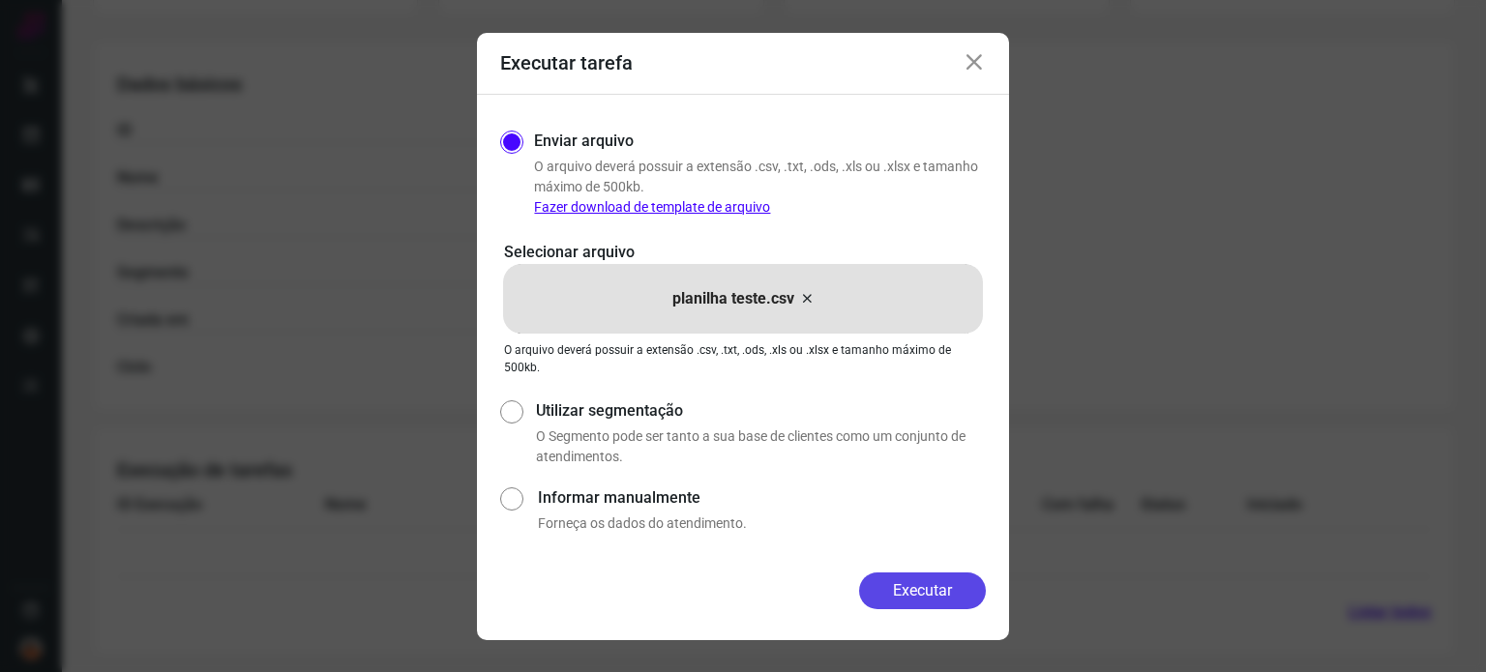
click at [924, 586] on button "Executar" at bounding box center [922, 591] width 127 height 37
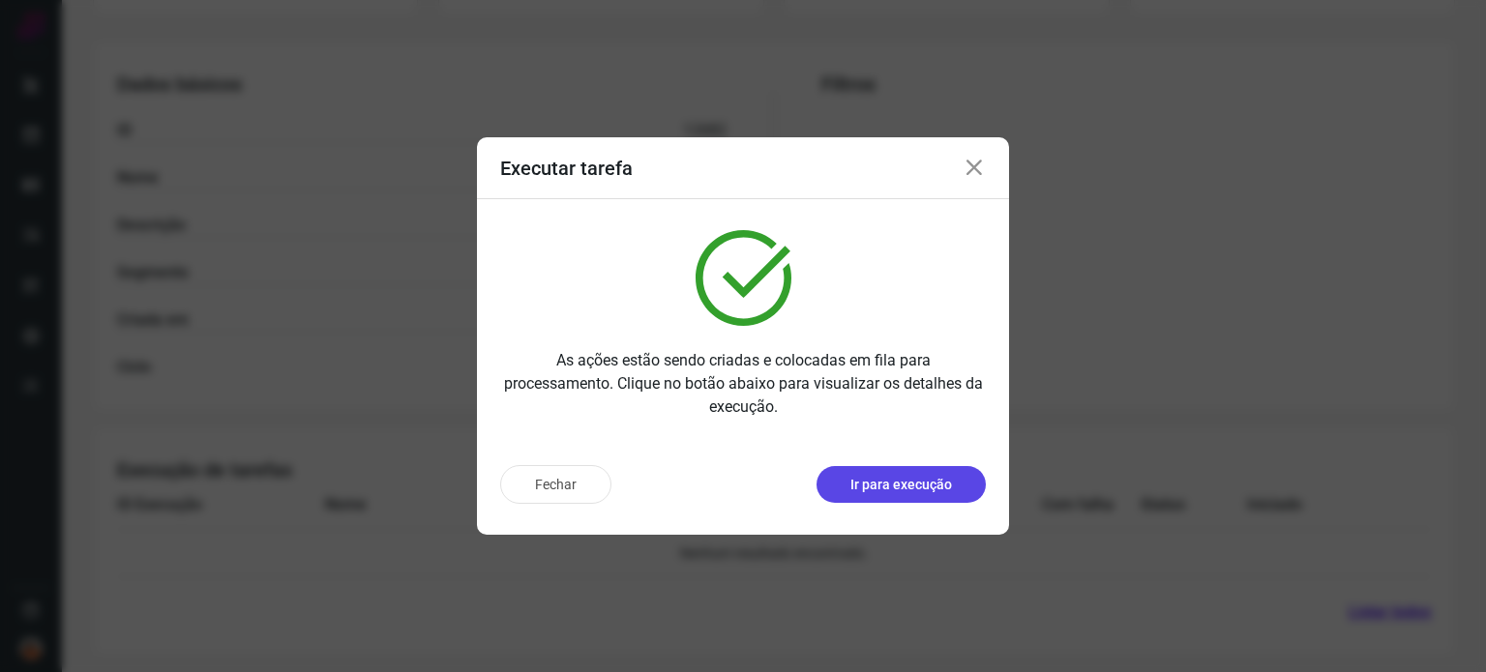
click at [900, 486] on p "Ir para execução" at bounding box center [901, 485] width 102 height 20
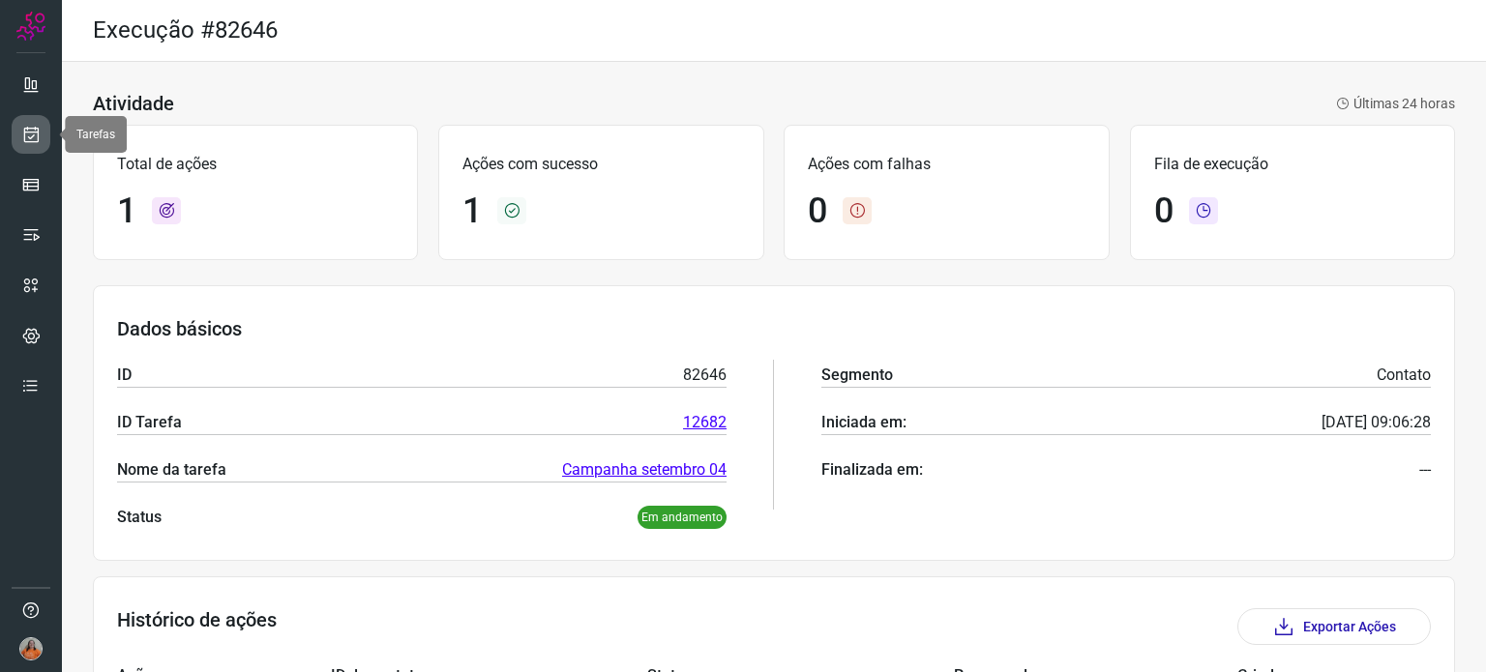
click at [38, 137] on icon at bounding box center [31, 134] width 20 height 19
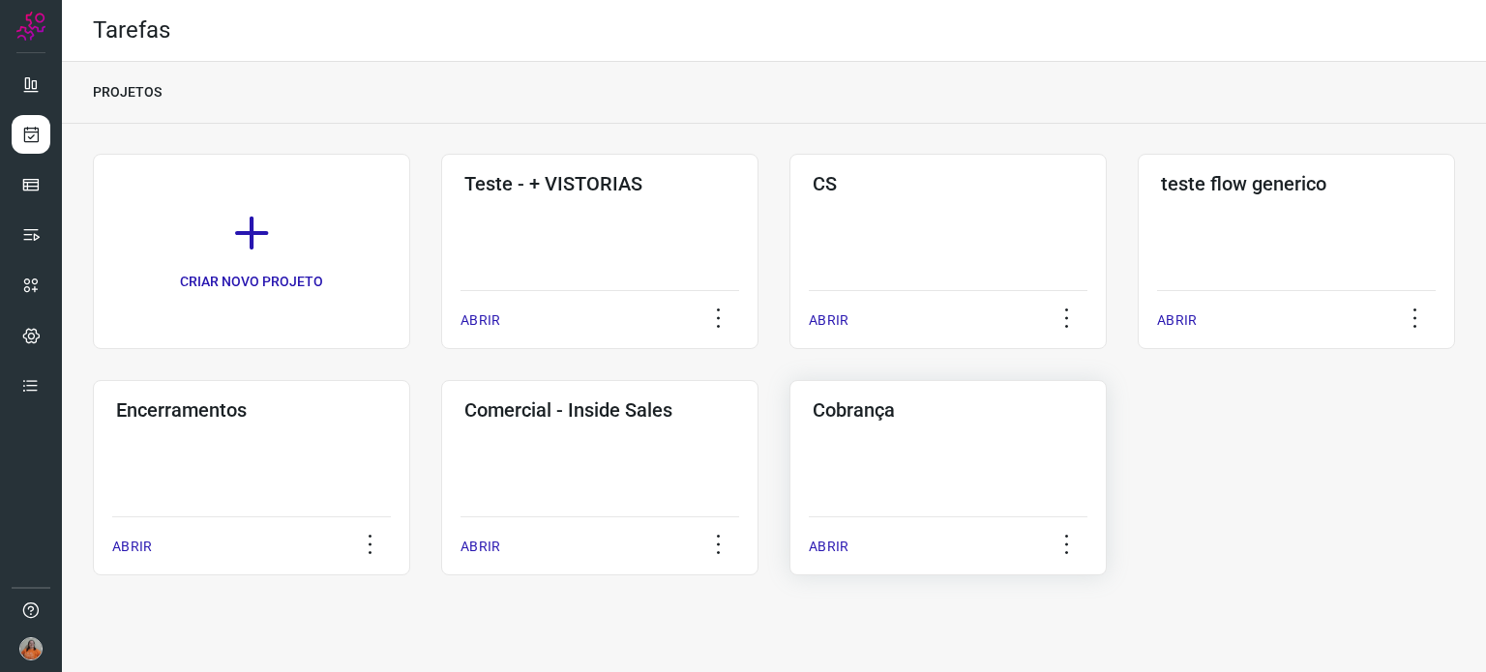
click at [1012, 486] on div "Cobrança ABRIR" at bounding box center [947, 477] width 317 height 195
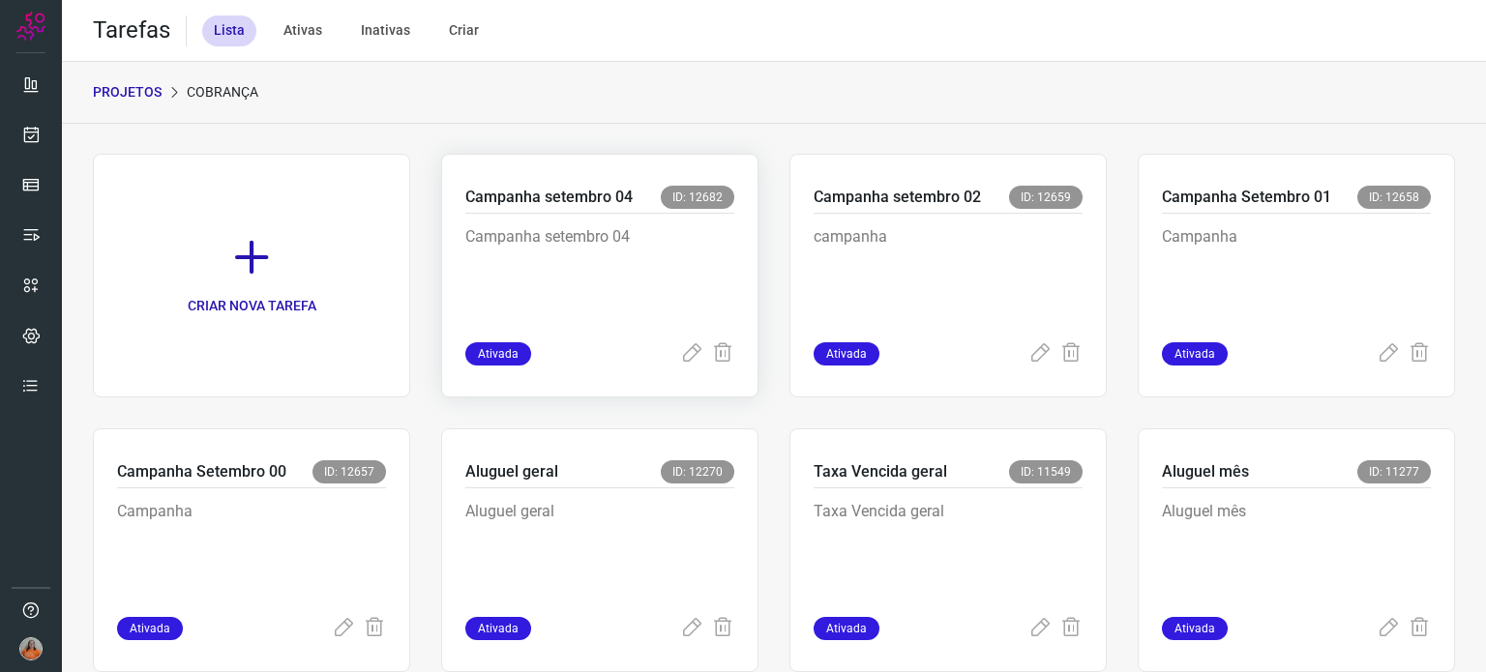
click at [669, 281] on p "Campanha setembro 04" at bounding box center [599, 273] width 269 height 97
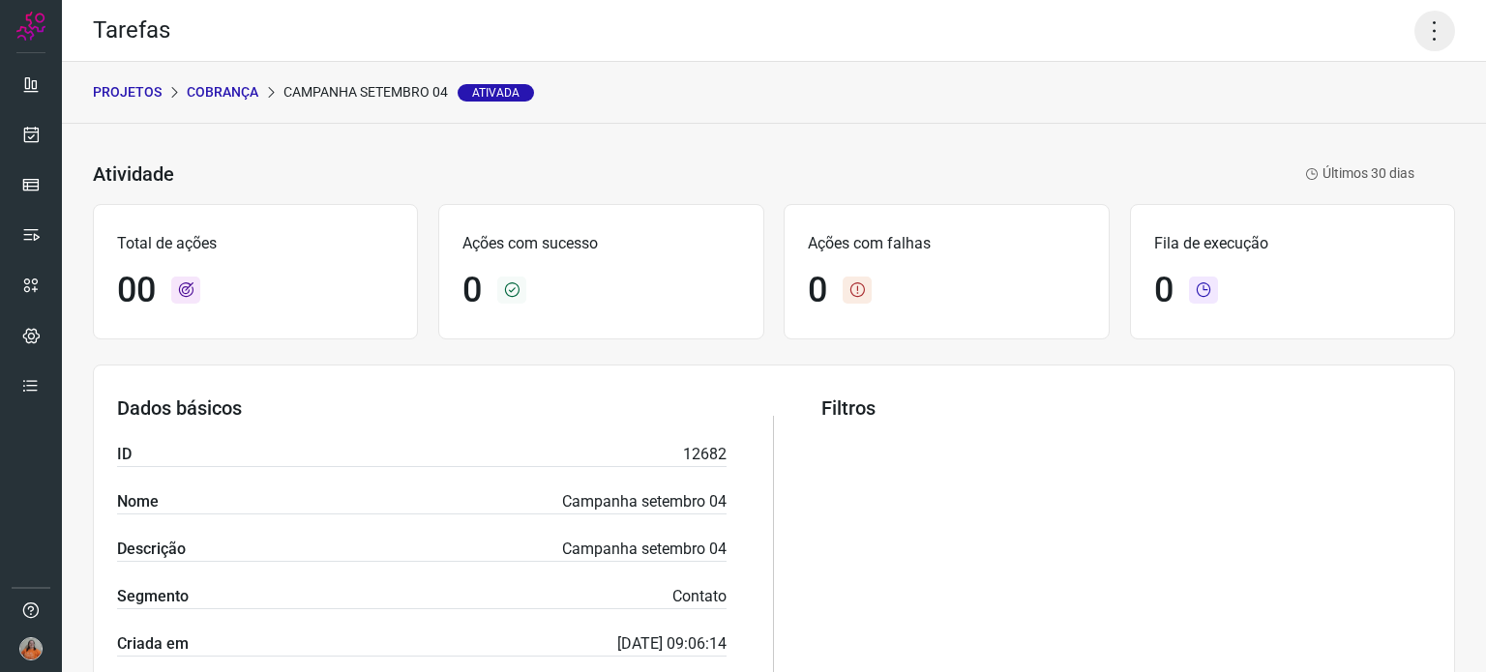
click at [1417, 23] on icon at bounding box center [1434, 31] width 41 height 41
click at [1337, 128] on li "Executar" at bounding box center [1351, 126] width 176 height 31
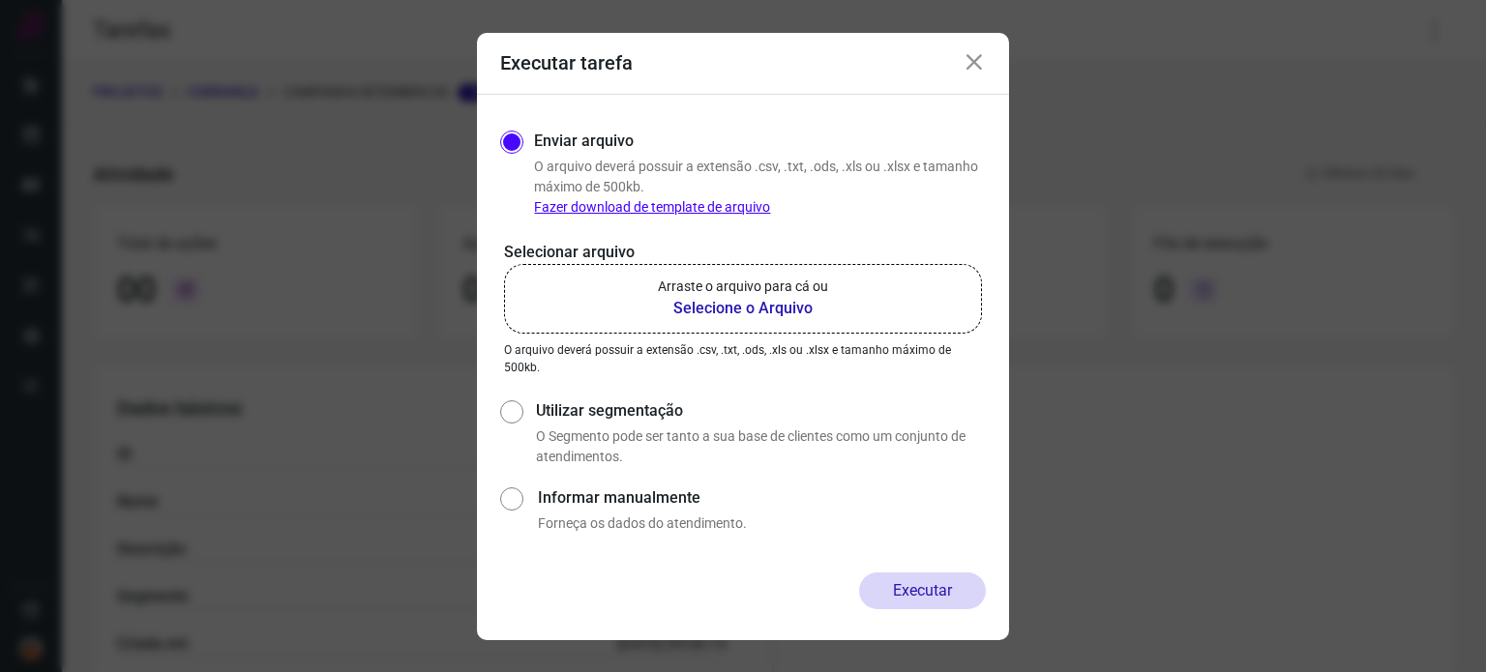
click at [739, 304] on b "Selecione o Arquivo" at bounding box center [743, 308] width 170 height 23
click at [0, 0] on input "Arraste o arquivo para cá ou Selecione o Arquivo" at bounding box center [0, 0] width 0 height 0
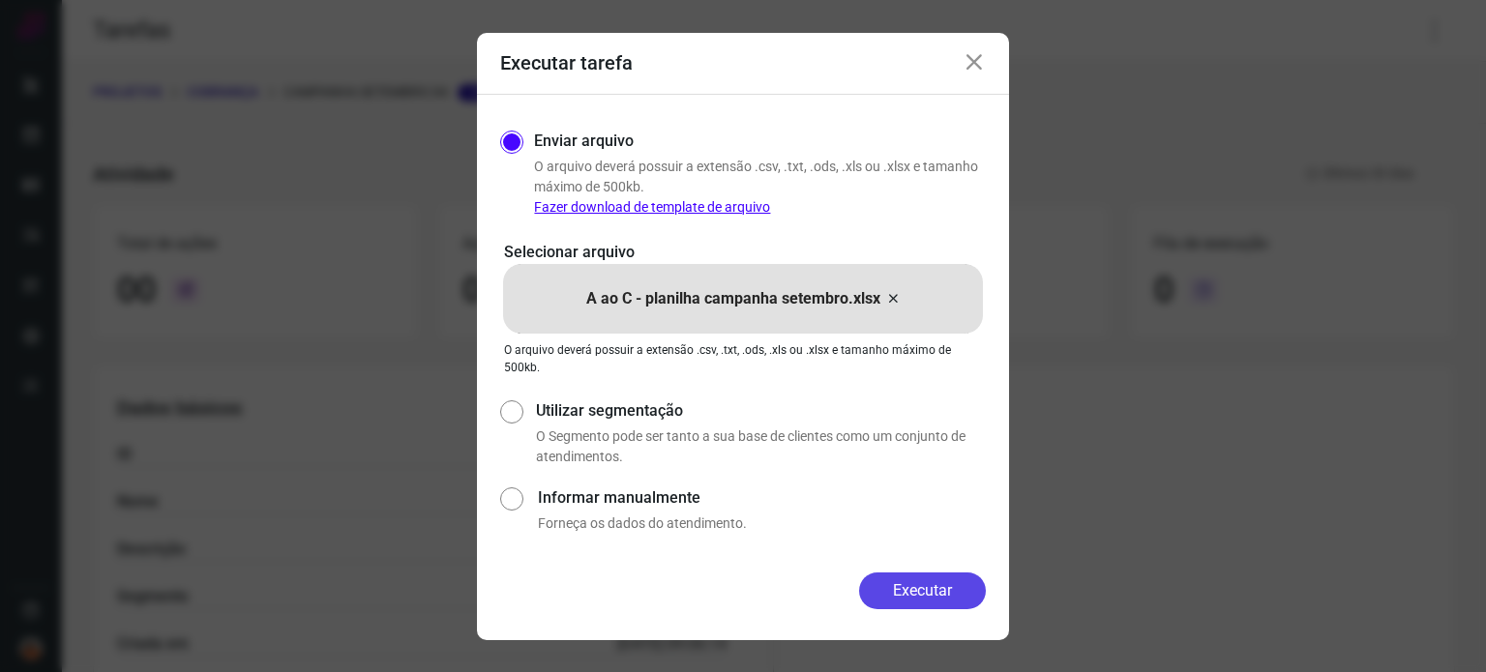
click at [926, 588] on button "Executar" at bounding box center [922, 591] width 127 height 37
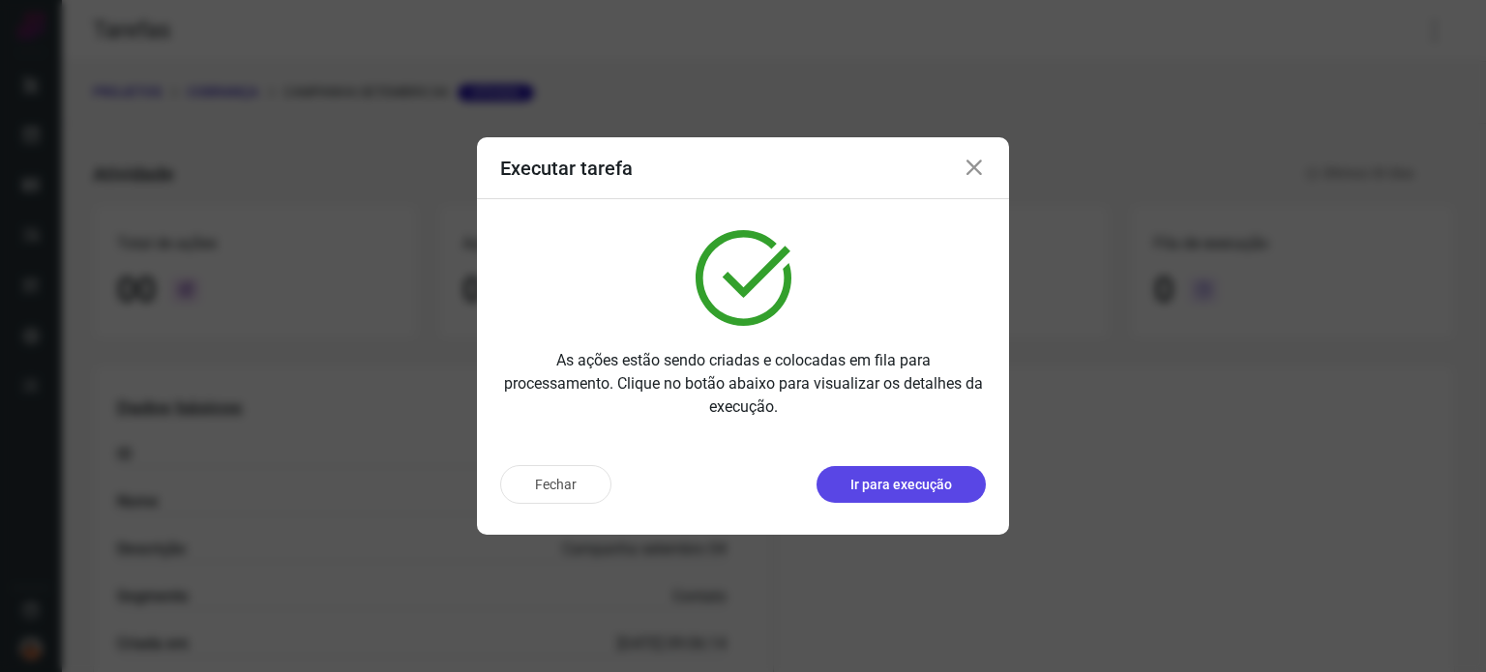
click at [923, 488] on p "Ir para execução" at bounding box center [901, 485] width 102 height 20
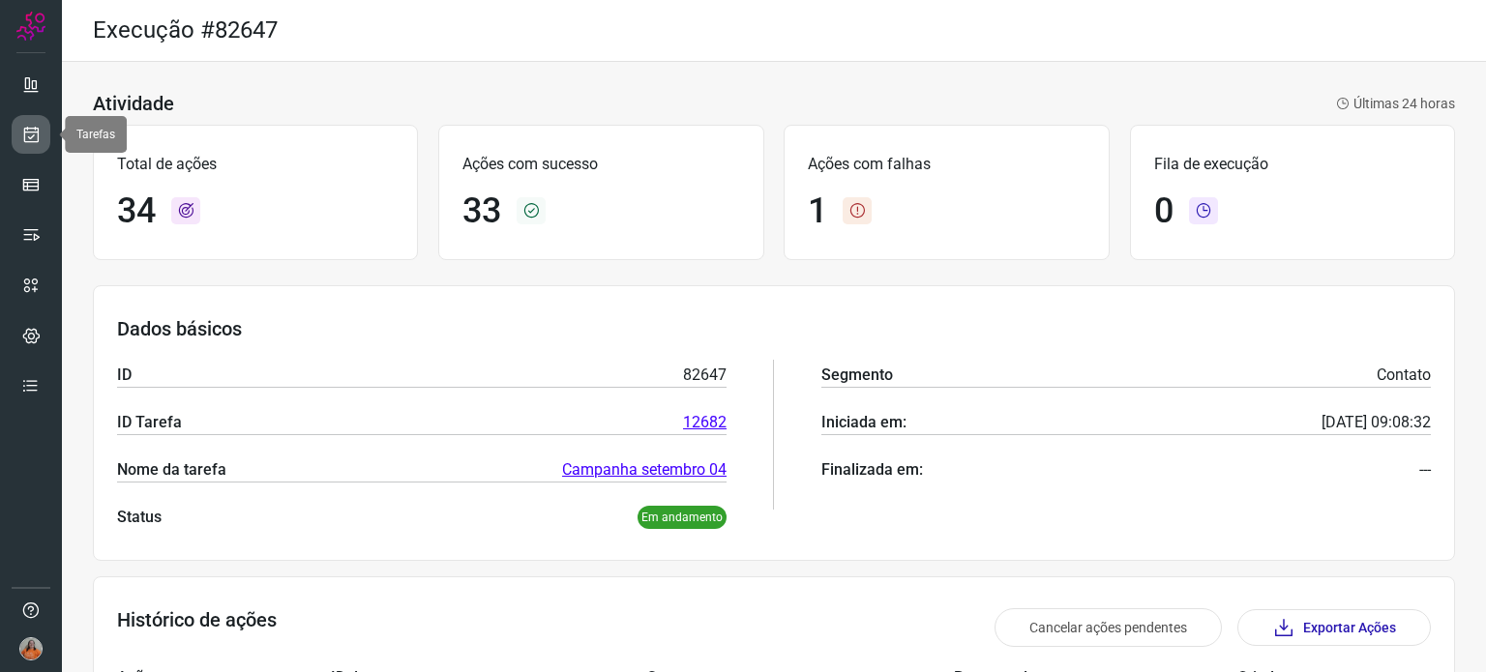
click at [24, 131] on icon at bounding box center [31, 134] width 20 height 19
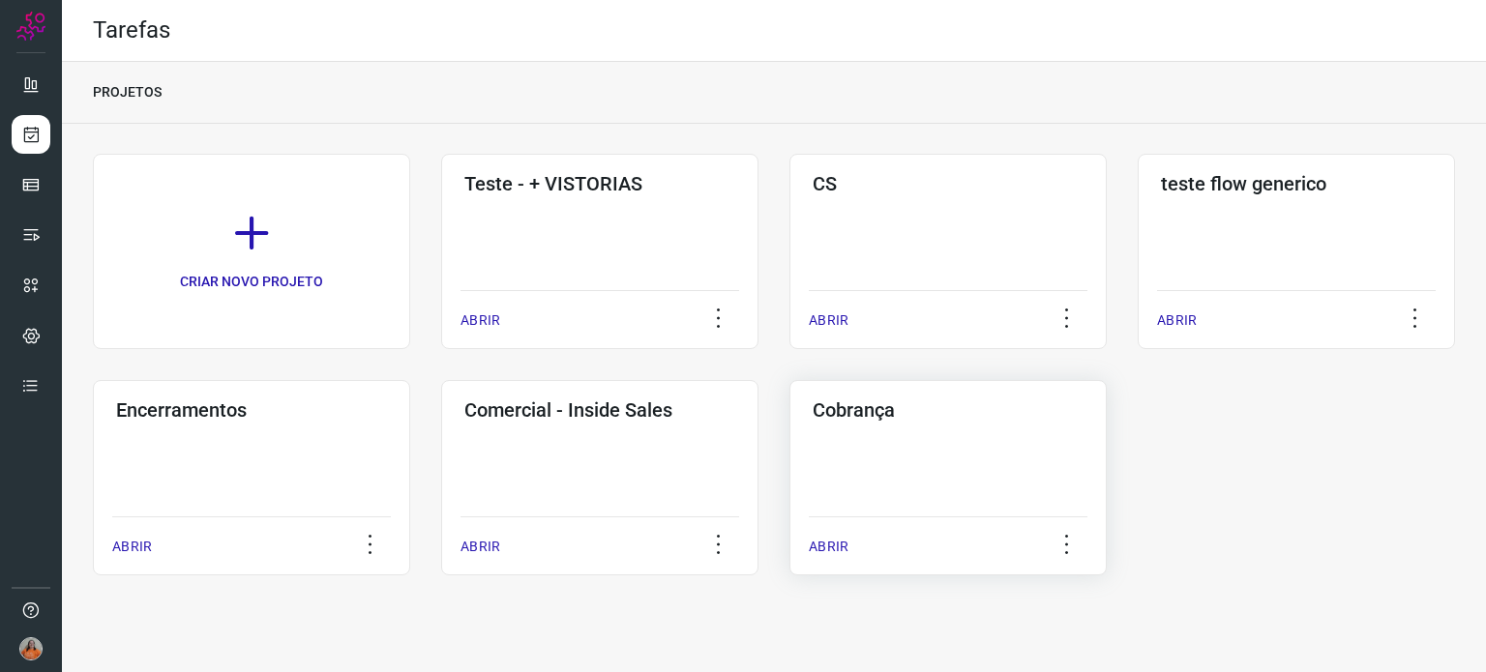
click at [922, 470] on div "Cobrança ABRIR" at bounding box center [947, 477] width 317 height 195
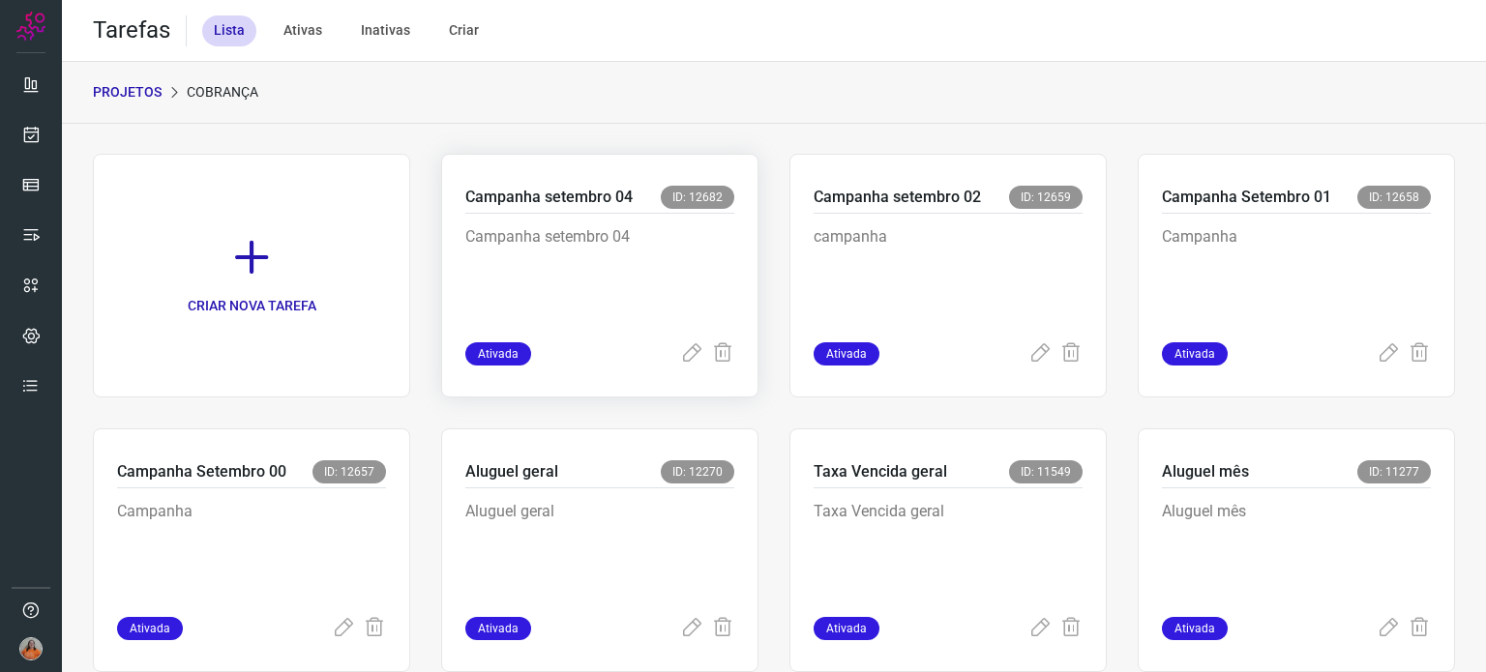
click at [662, 297] on p "Campanha setembro 04" at bounding box center [599, 273] width 269 height 97
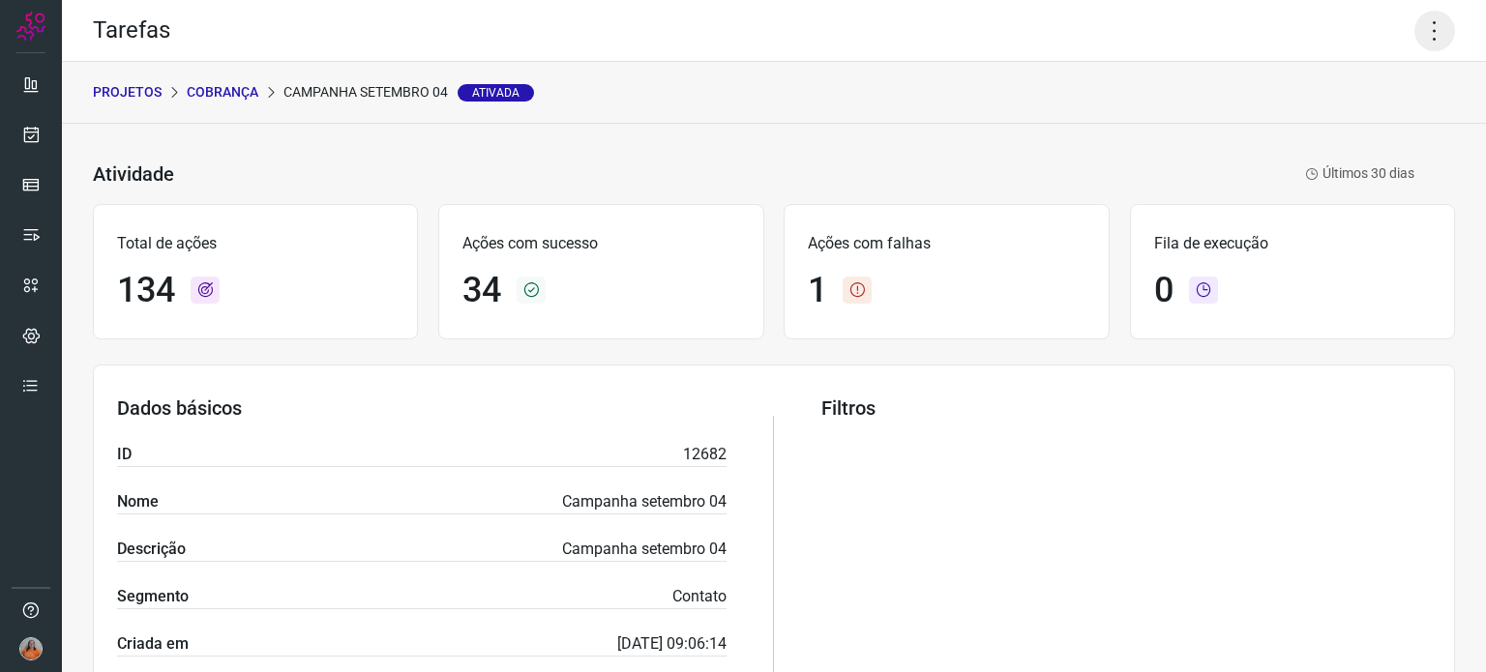
click at [1422, 37] on icon at bounding box center [1434, 31] width 41 height 41
click at [1351, 122] on li "Executar" at bounding box center [1351, 126] width 176 height 31
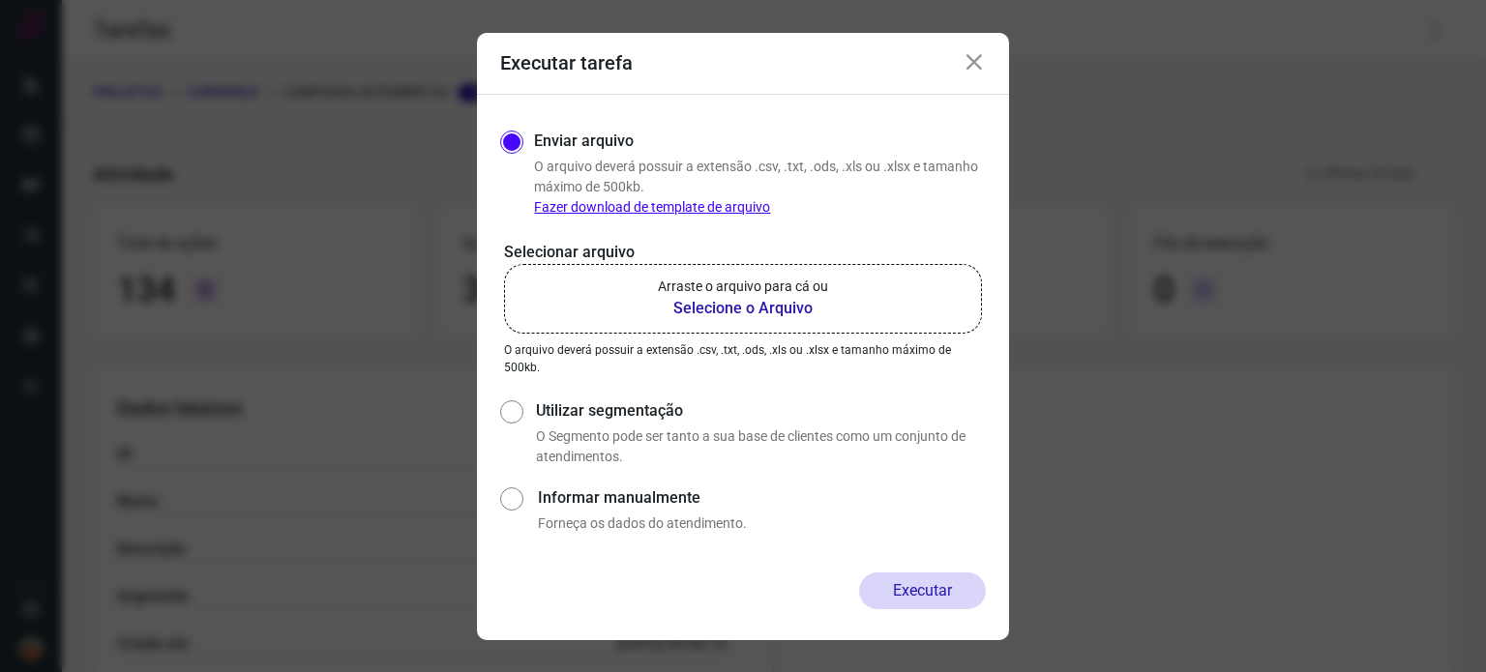
click at [763, 306] on b "Selecione o Arquivo" at bounding box center [743, 308] width 170 height 23
click at [0, 0] on input "Arraste o arquivo para cá ou Selecione o Arquivo" at bounding box center [0, 0] width 0 height 0
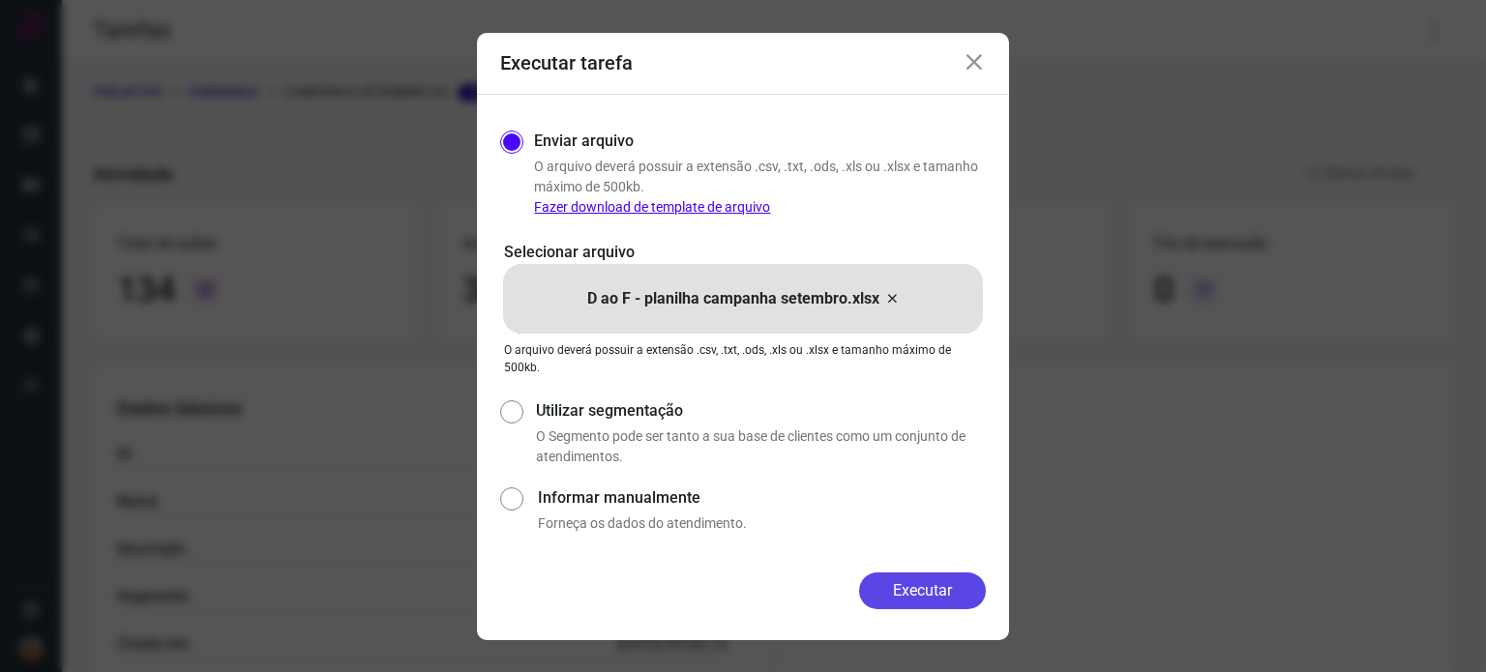
click at [932, 583] on button "Executar" at bounding box center [922, 591] width 127 height 37
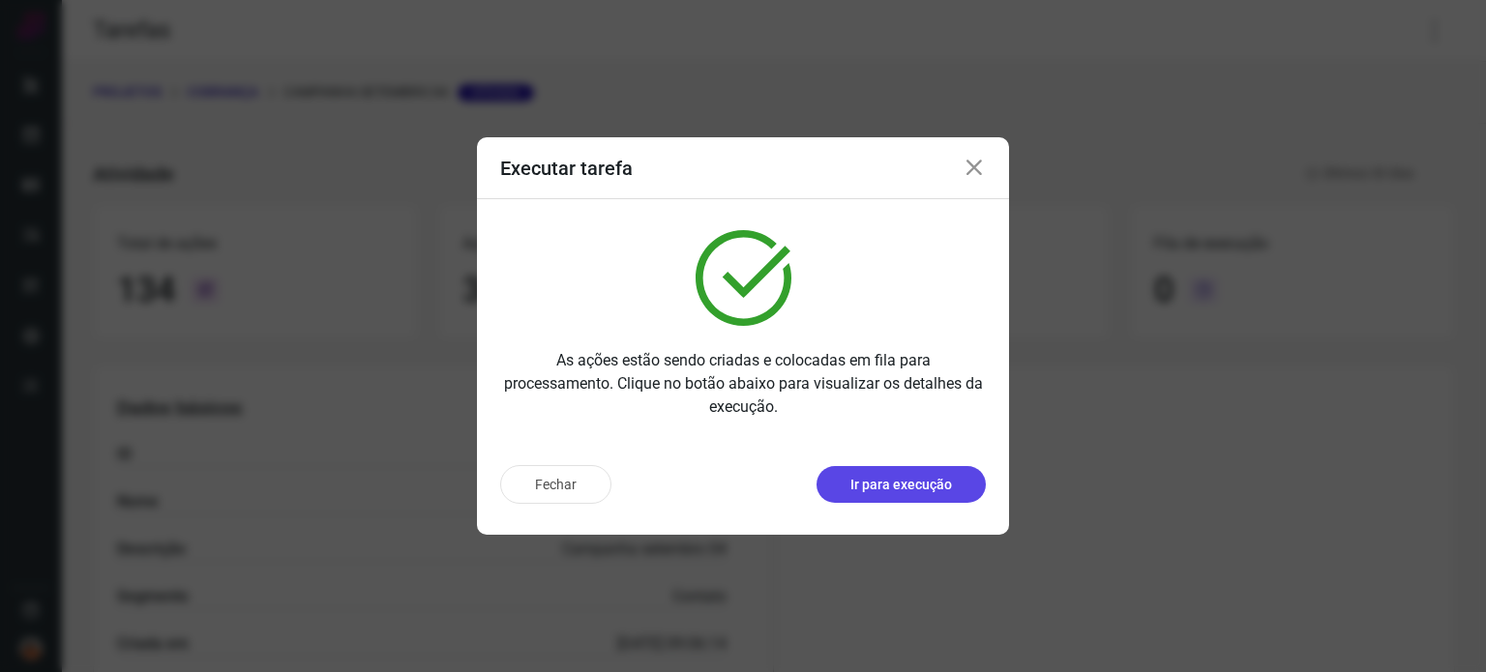
click at [905, 482] on p "Ir para execução" at bounding box center [901, 485] width 102 height 20
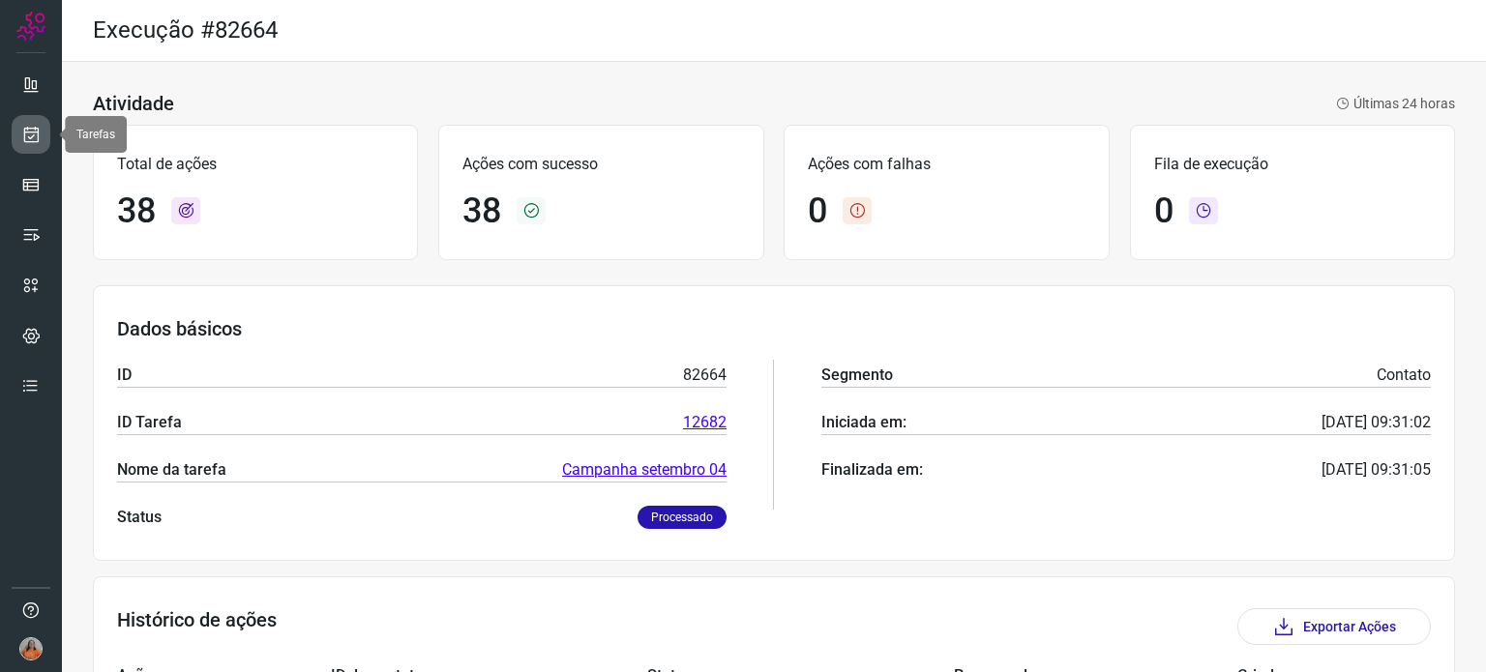
click at [30, 135] on icon at bounding box center [31, 134] width 20 height 19
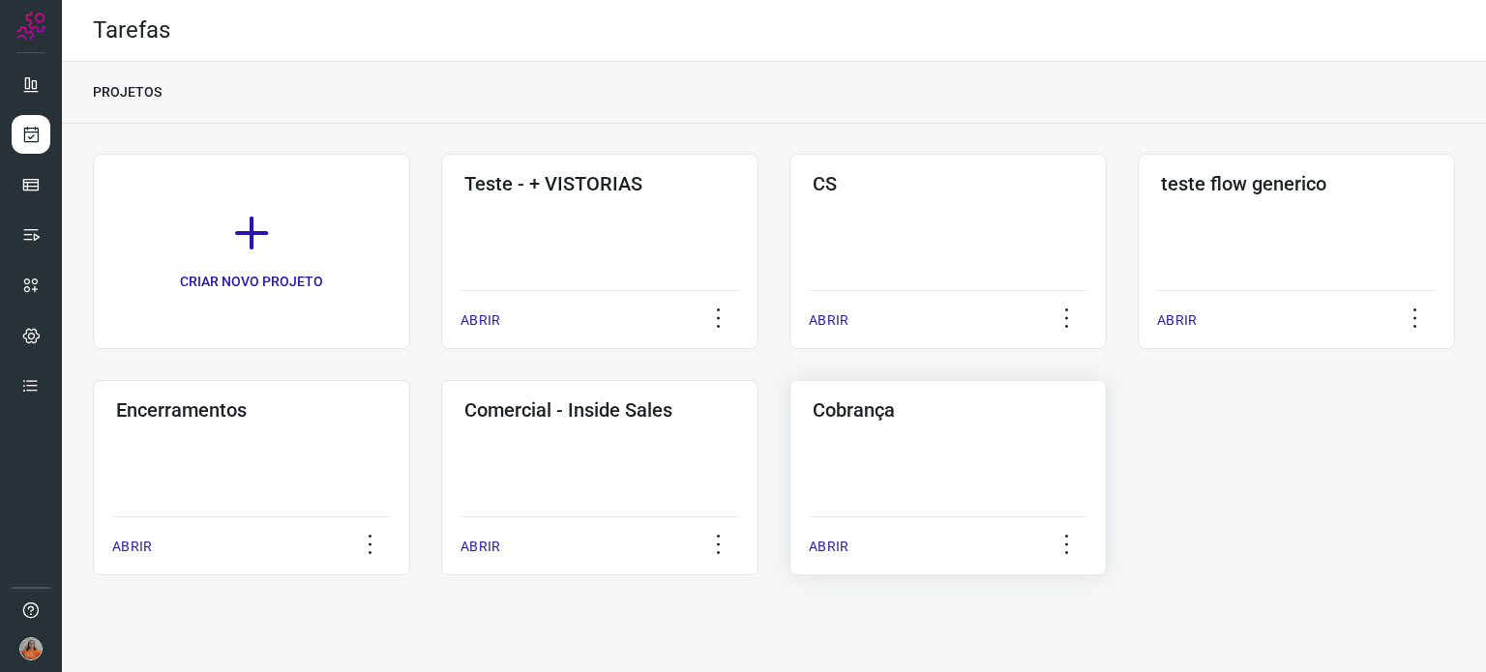
click at [979, 477] on div "Cobrança ABRIR" at bounding box center [947, 477] width 317 height 195
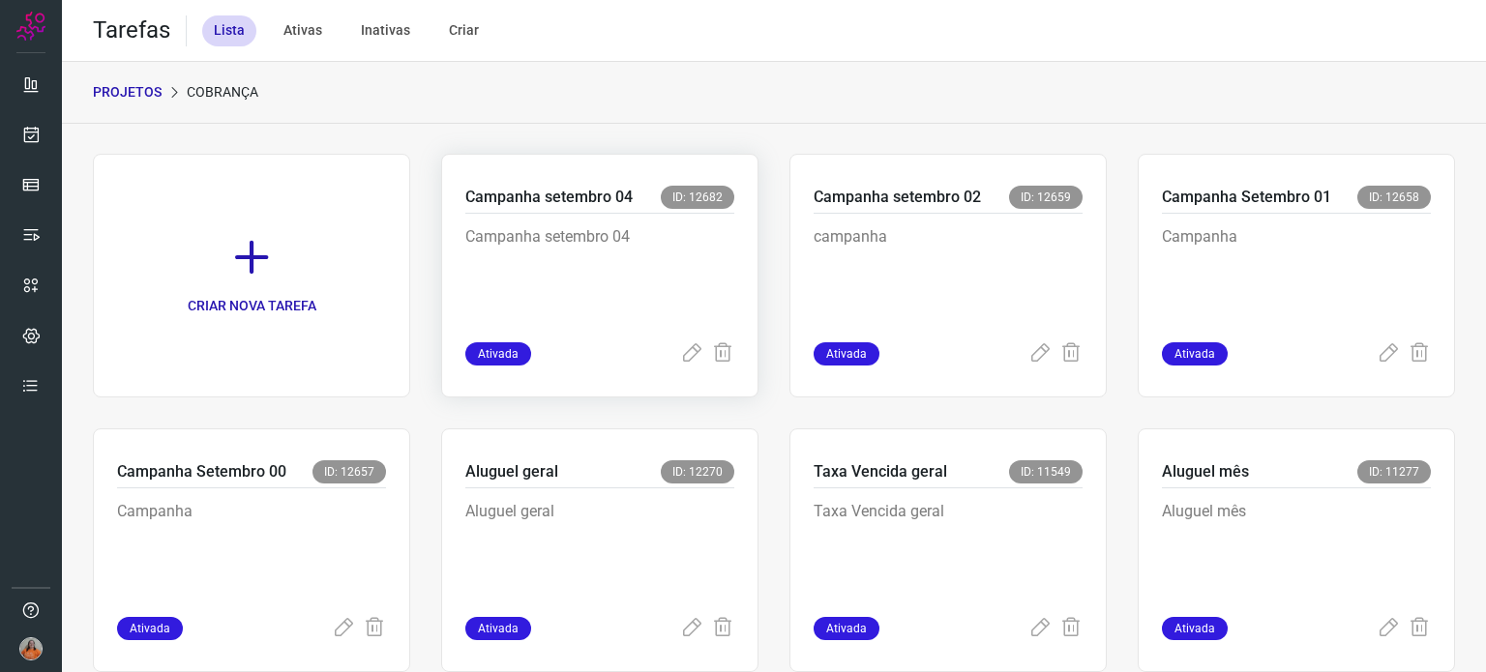
click at [627, 280] on p "Campanha setembro 04" at bounding box center [599, 273] width 269 height 97
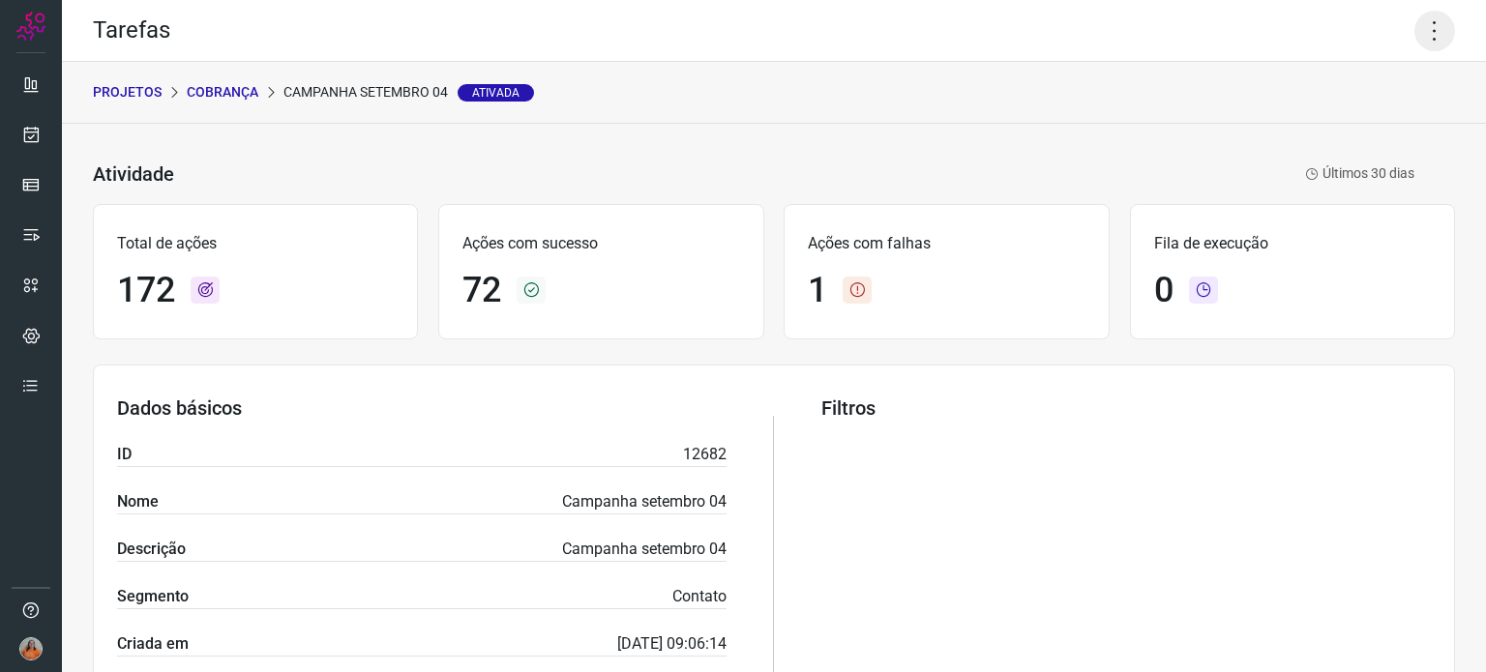
click at [1421, 30] on icon at bounding box center [1434, 31] width 41 height 41
click at [1333, 133] on li "Executar" at bounding box center [1351, 126] width 176 height 31
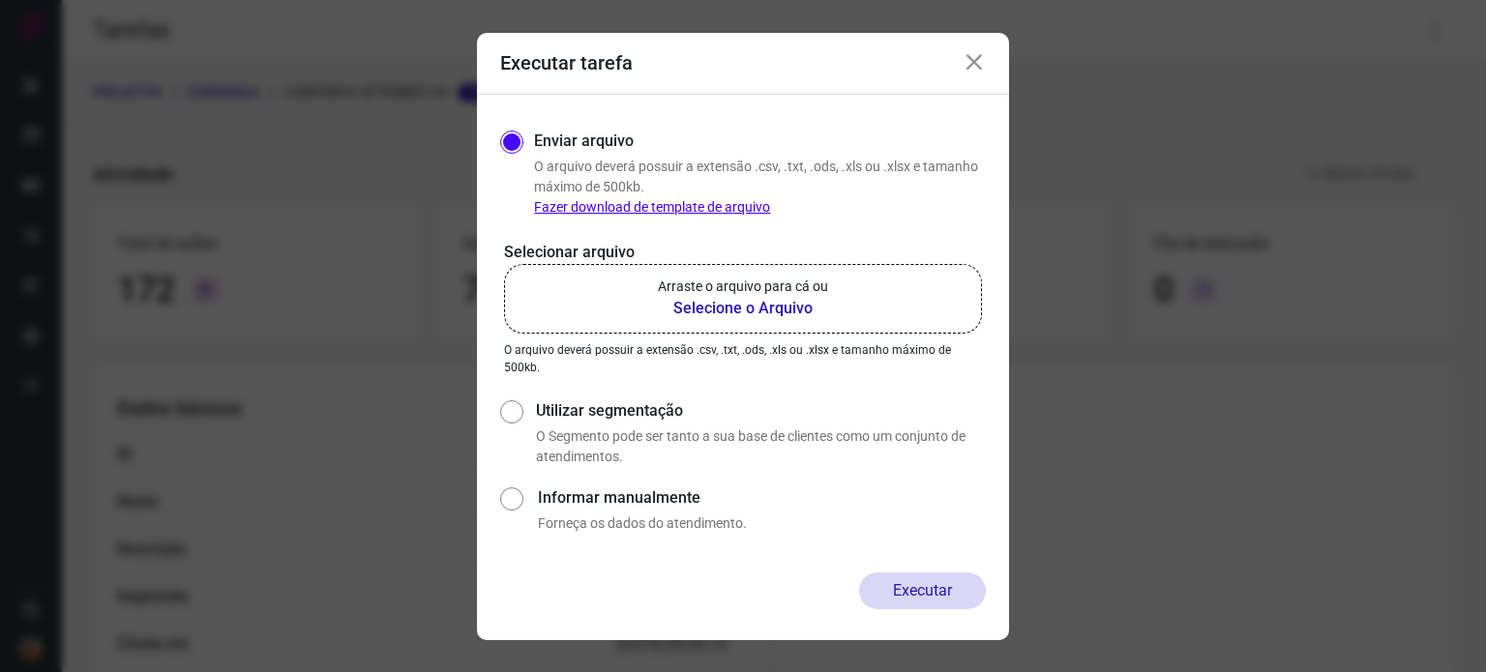
click at [732, 306] on b "Selecione o Arquivo" at bounding box center [743, 308] width 170 height 23
click at [0, 0] on input "Arraste o arquivo para cá ou Selecione o Arquivo" at bounding box center [0, 0] width 0 height 0
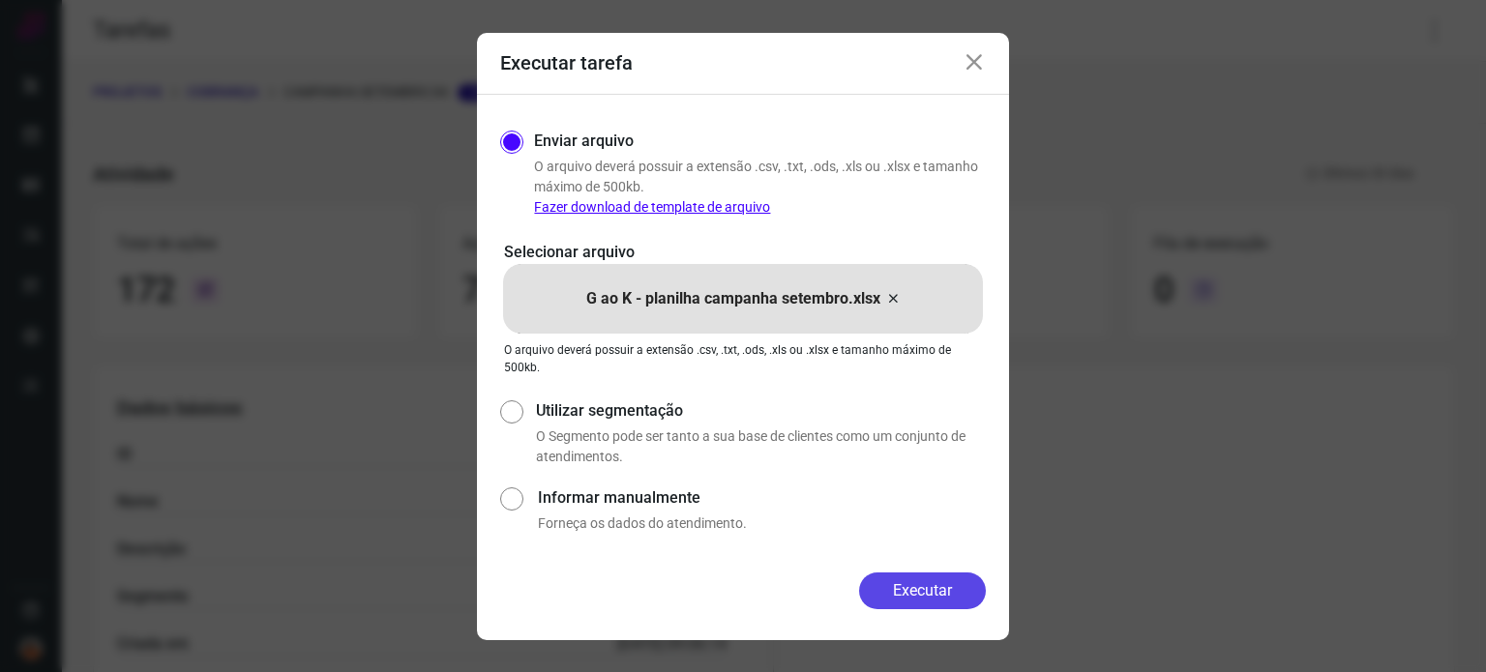
click at [930, 578] on button "Executar" at bounding box center [922, 591] width 127 height 37
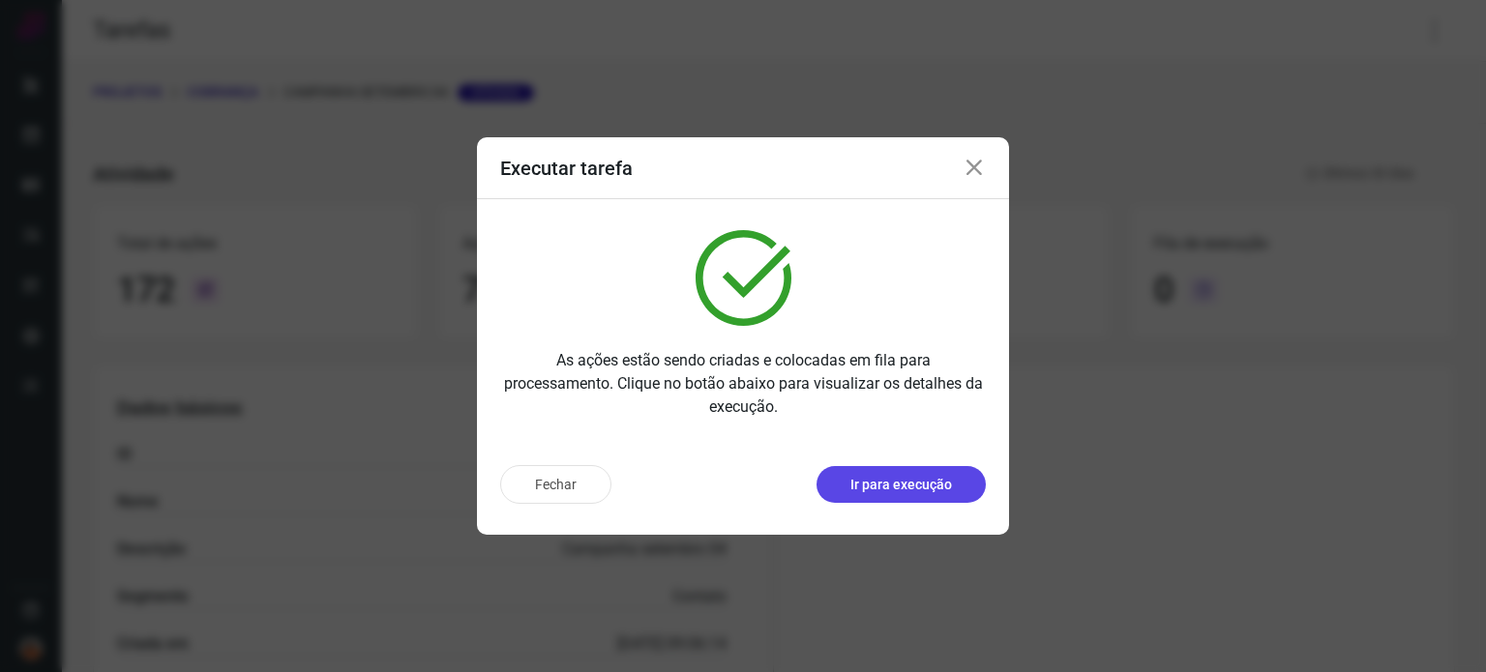
click at [927, 492] on p "Ir para execução" at bounding box center [901, 485] width 102 height 20
